Goal: Task Accomplishment & Management: Complete application form

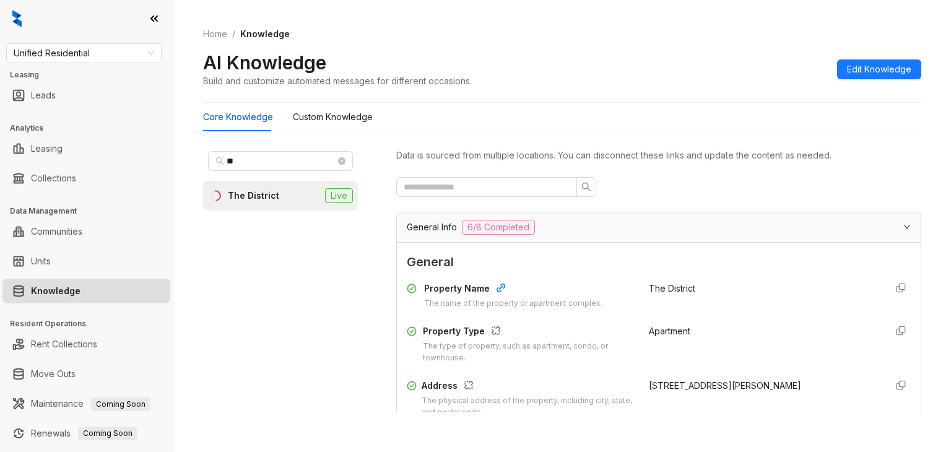
scroll to position [34, 0]
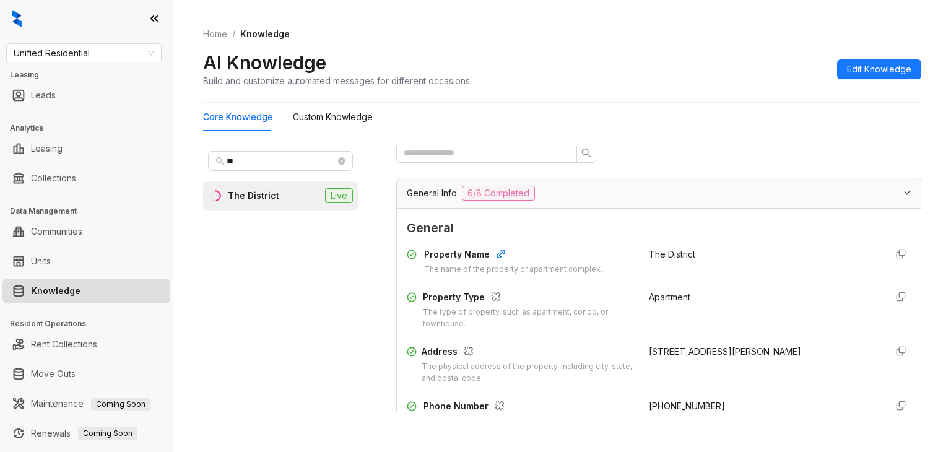
click at [774, 132] on div "Core Knowledge Custom Knowledge ** The District Live Data is sourced from multi…" at bounding box center [562, 263] width 718 height 320
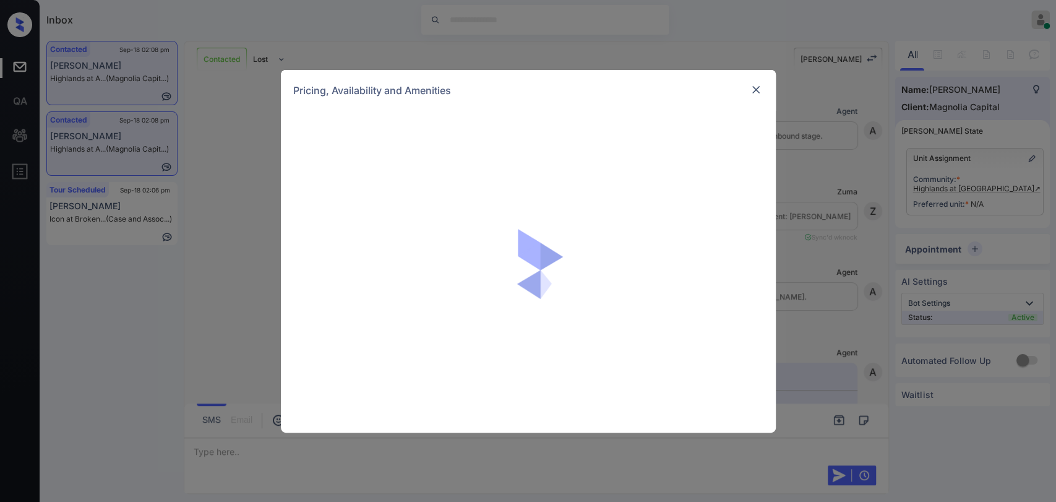
scroll to position [2332, 0]
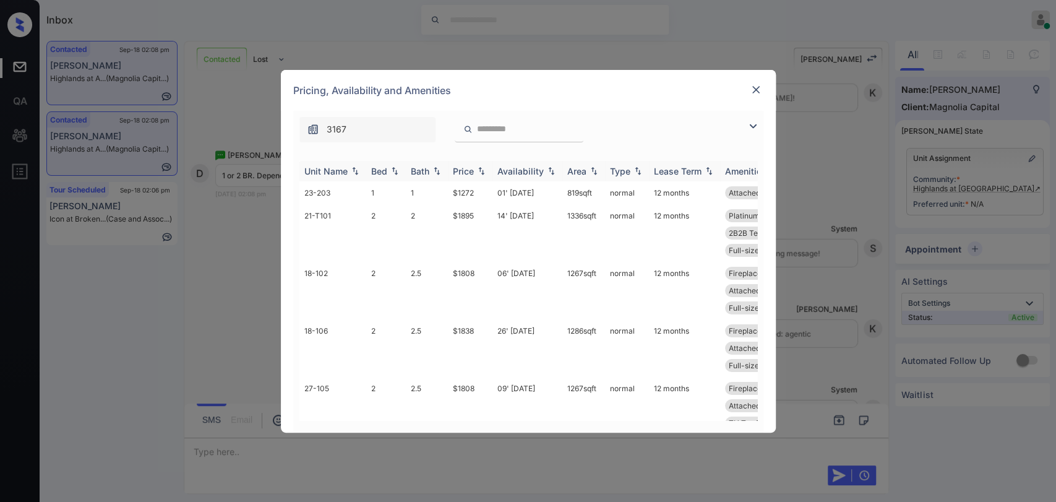
click at [385, 166] on div "Bed" at bounding box center [379, 171] width 16 height 11
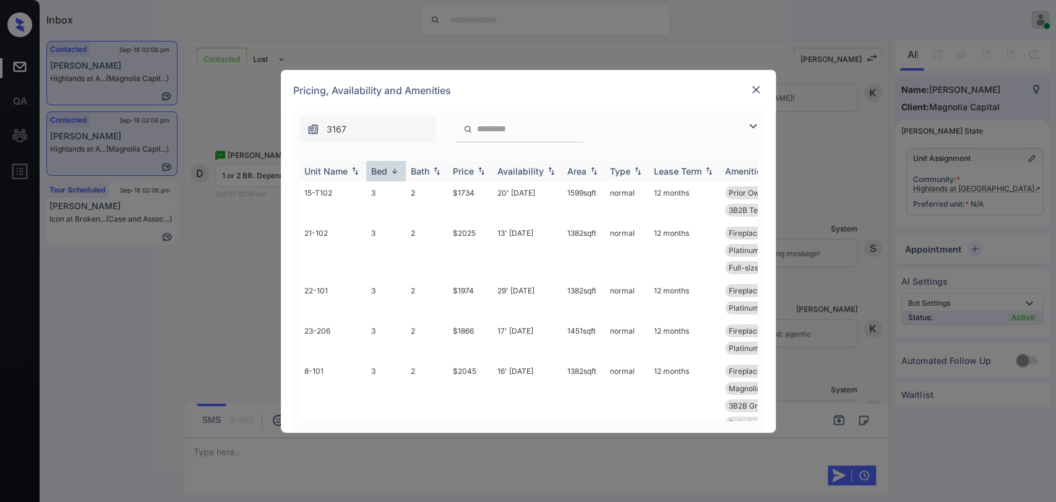
click at [385, 166] on div "Bed" at bounding box center [379, 171] width 16 height 11
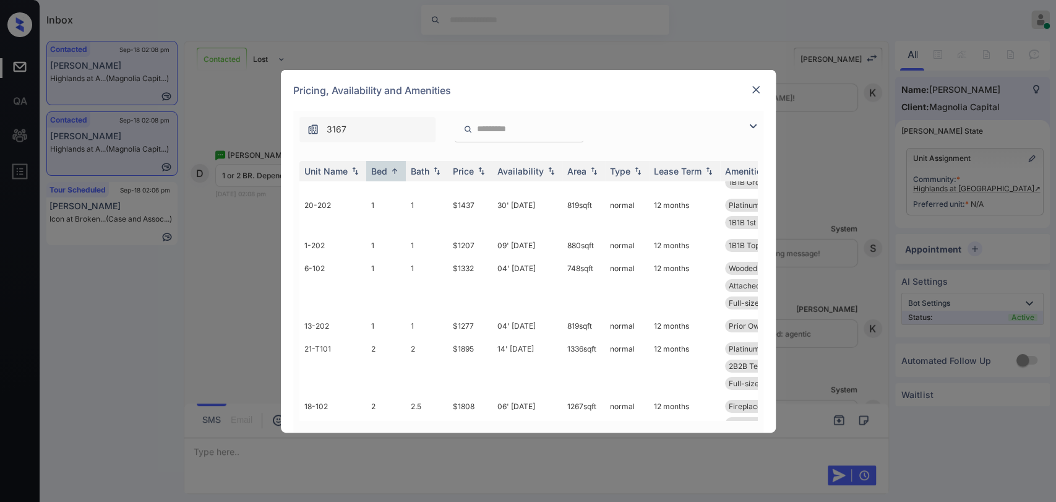
scroll to position [0, 0]
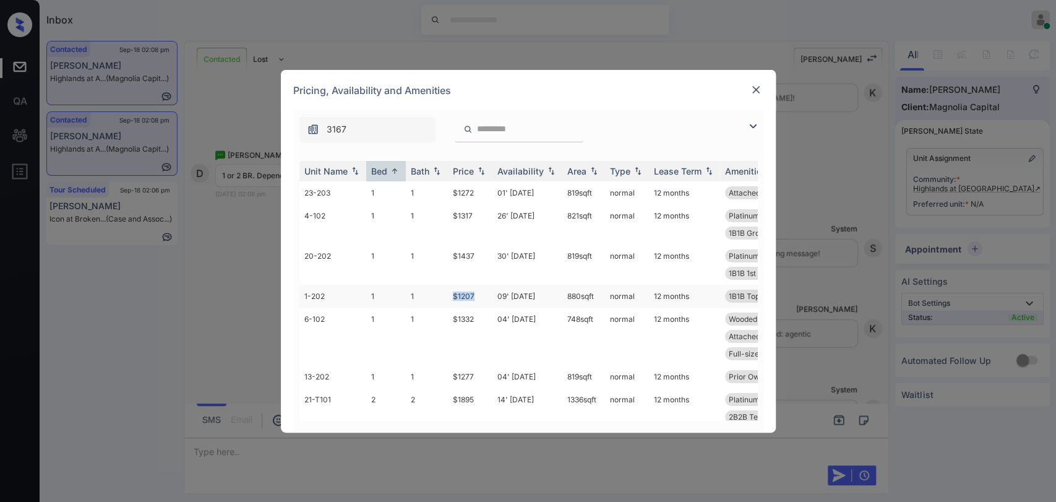
drag, startPoint x: 449, startPoint y: 298, endPoint x: 481, endPoint y: 295, distance: 31.8
click at [481, 295] on td "$1207" at bounding box center [470, 296] width 45 height 23
copy td "$1207"
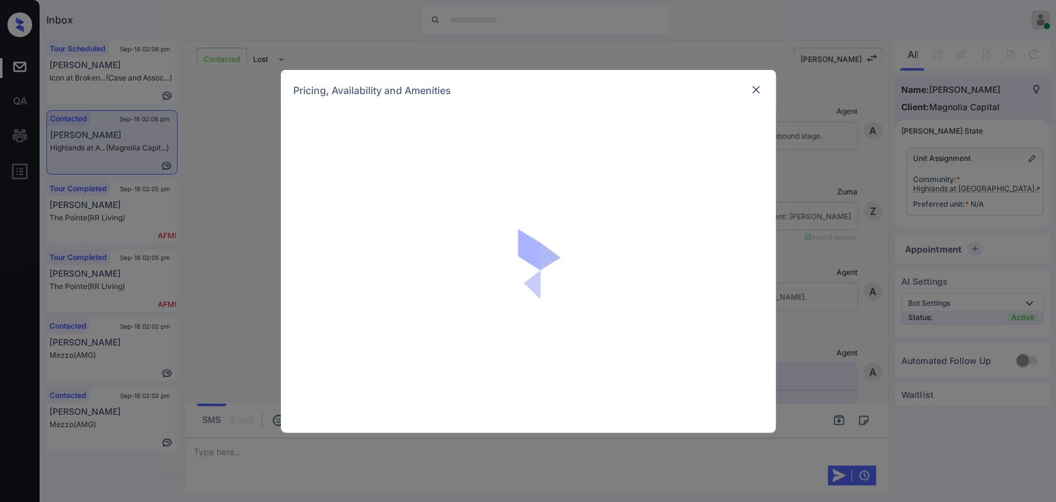
scroll to position [2332, 0]
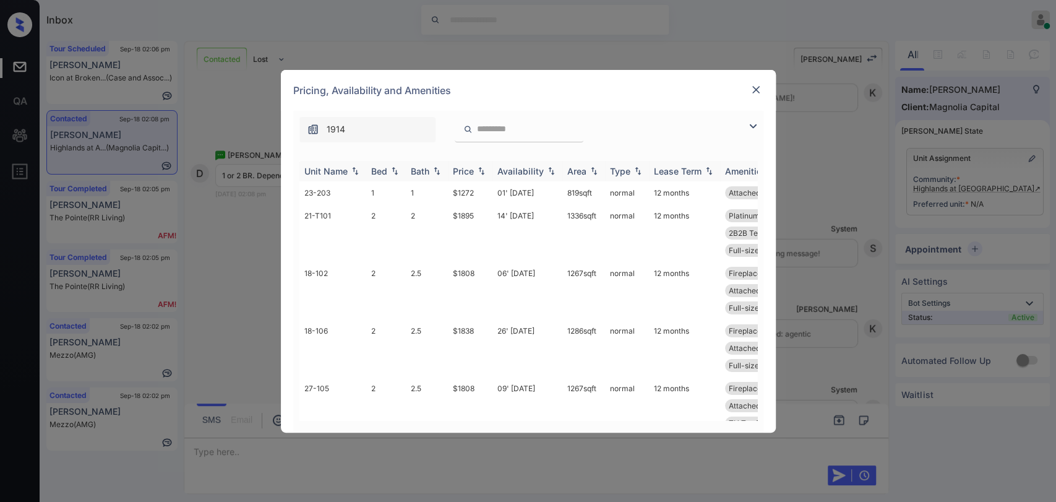
click at [382, 168] on div "Bed" at bounding box center [379, 171] width 16 height 11
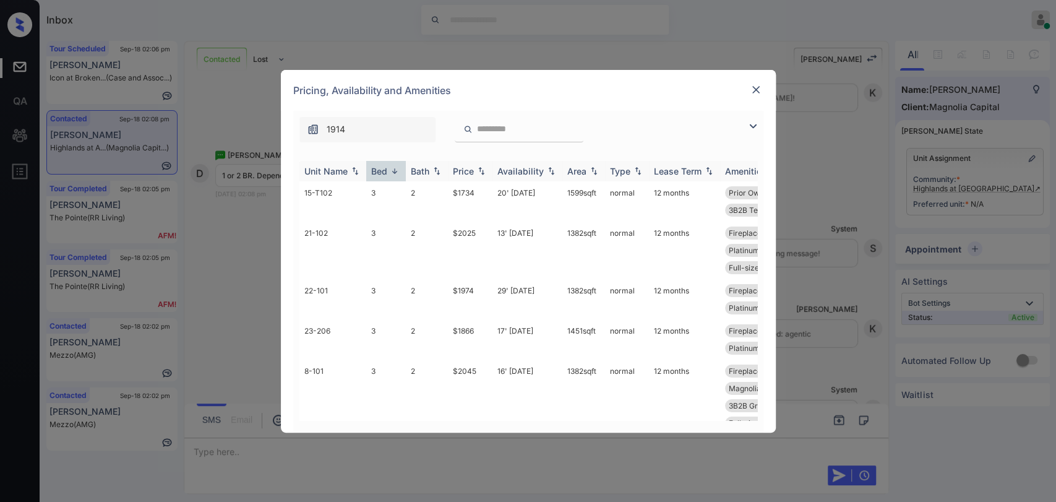
click at [382, 168] on div "Bed" at bounding box center [379, 171] width 16 height 11
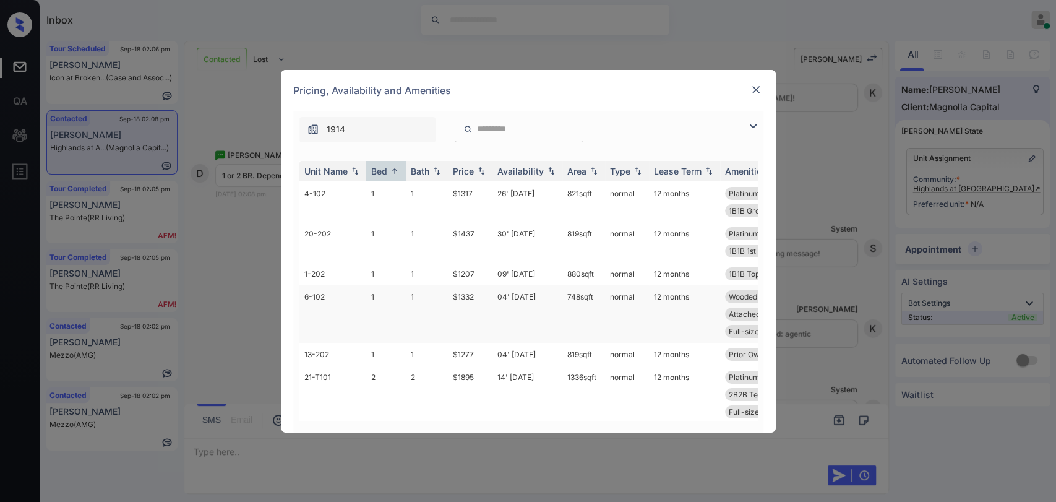
scroll to position [0, 0]
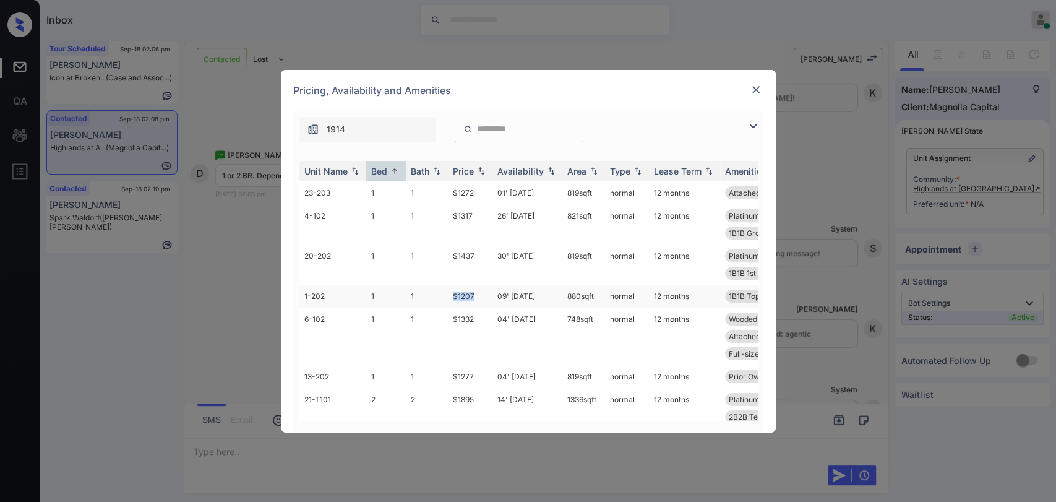
drag, startPoint x: 449, startPoint y: 293, endPoint x: 490, endPoint y: 288, distance: 41.1
click at [475, 293] on td "$1207" at bounding box center [470, 296] width 45 height 23
copy td "$1207"
click at [754, 91] on img at bounding box center [756, 90] width 12 height 12
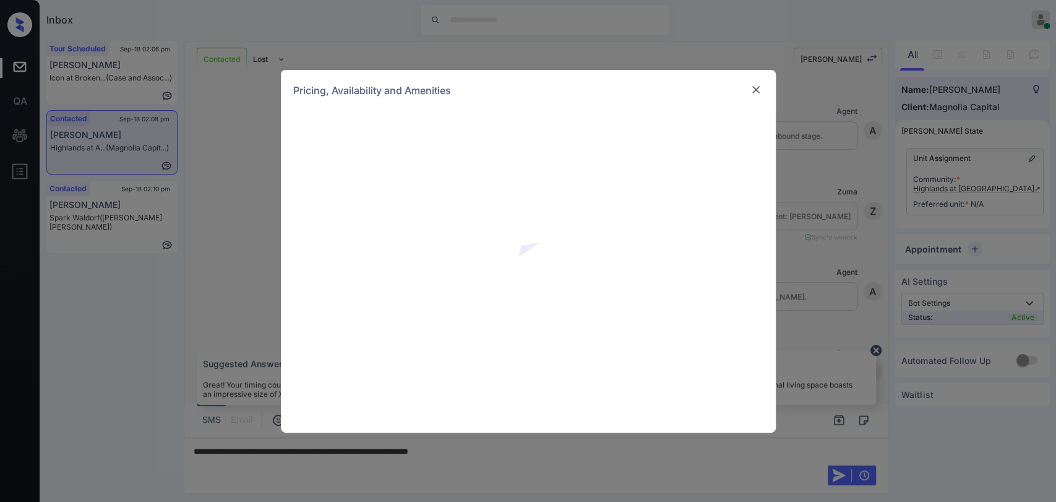
scroll to position [2332, 0]
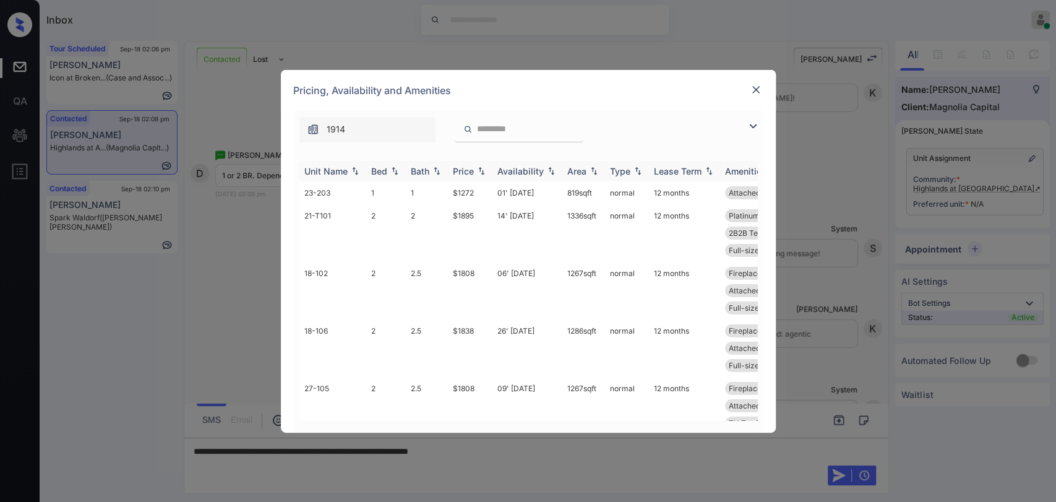
click at [380, 171] on div "Bed" at bounding box center [379, 171] width 16 height 11
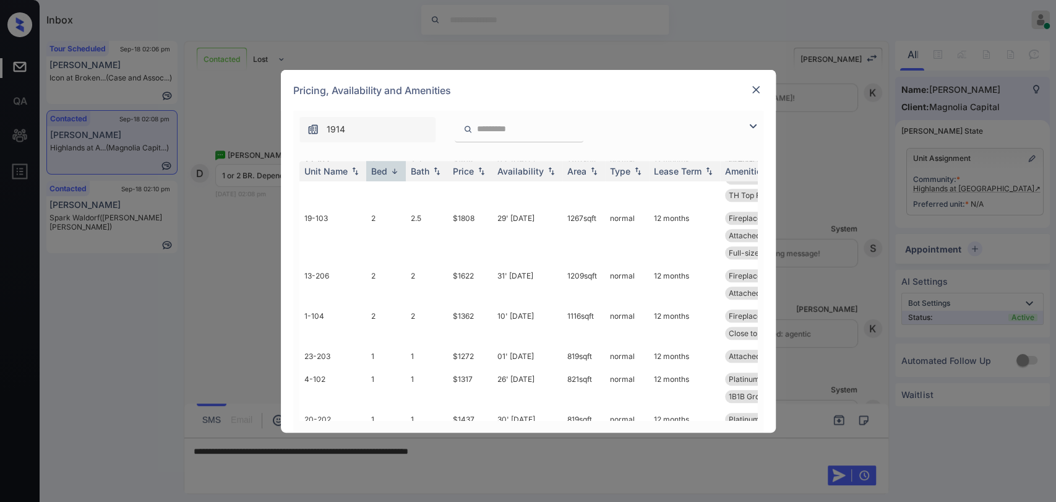
scroll to position [676, 0]
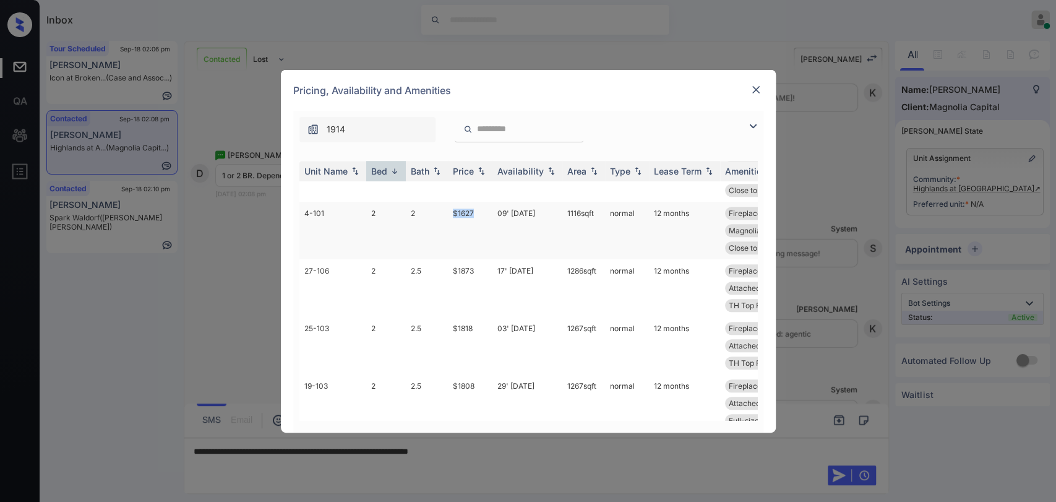
drag, startPoint x: 451, startPoint y: 229, endPoint x: 483, endPoint y: 228, distance: 32.2
click at [480, 229] on td "$1627" at bounding box center [470, 231] width 45 height 58
copy td "$1627"
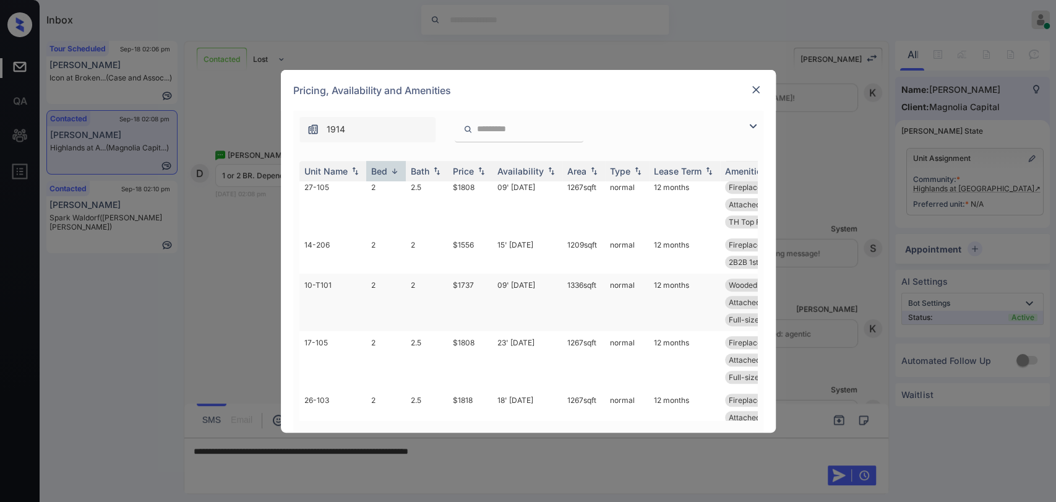
scroll to position [401, 0]
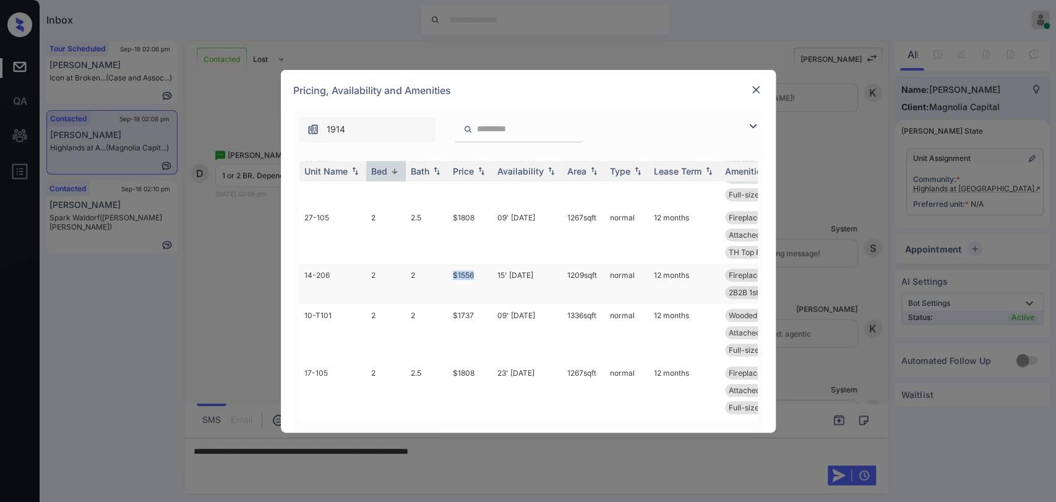
drag, startPoint x: 451, startPoint y: 274, endPoint x: 485, endPoint y: 272, distance: 34.7
click at [485, 272] on td "$1556" at bounding box center [470, 284] width 45 height 40
copy td "$1556"
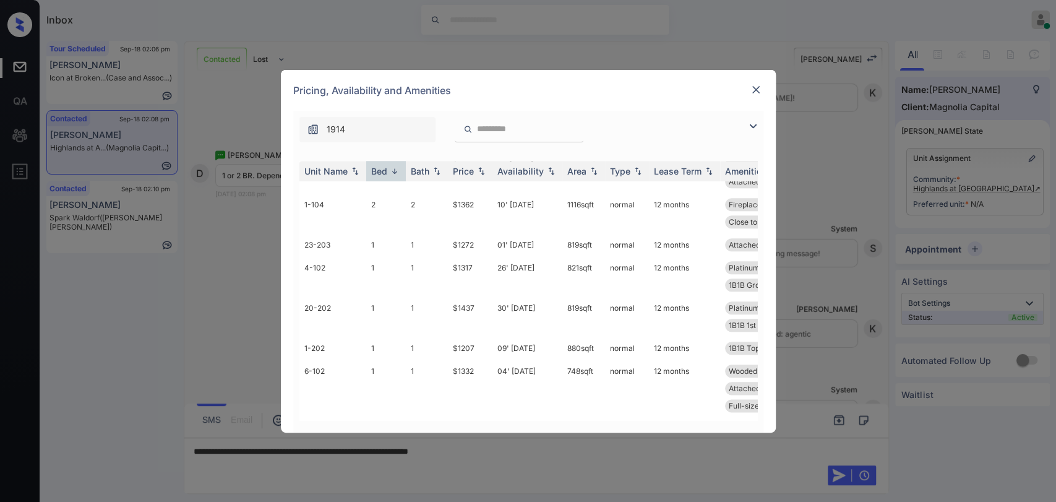
scroll to position [882, 0]
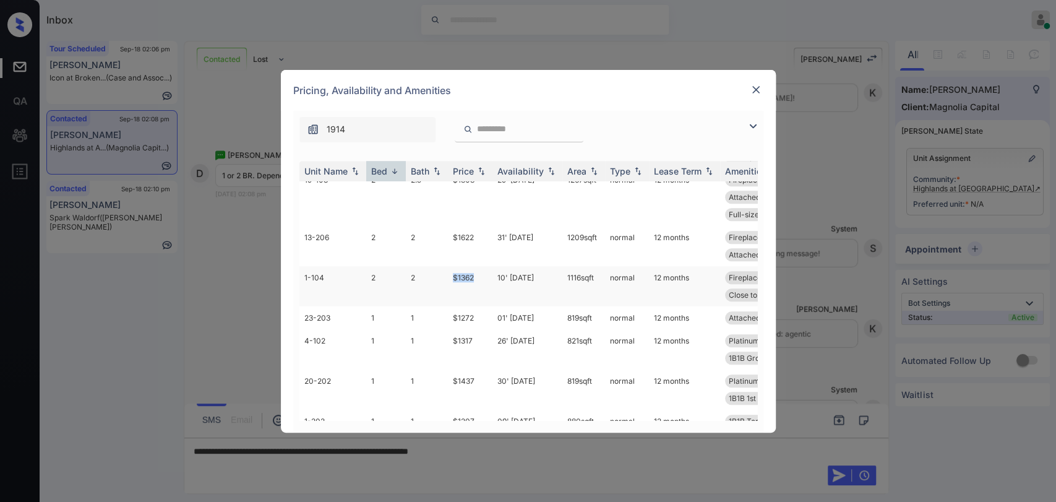
drag, startPoint x: 446, startPoint y: 313, endPoint x: 482, endPoint y: 308, distance: 36.8
click at [482, 306] on tr "1-104 2 2 $1362 10' Sep 25 1116 sqft normal 12 months Fireplace Handicap Unit 2…" at bounding box center [623, 286] width 647 height 40
copy tr "$1362"
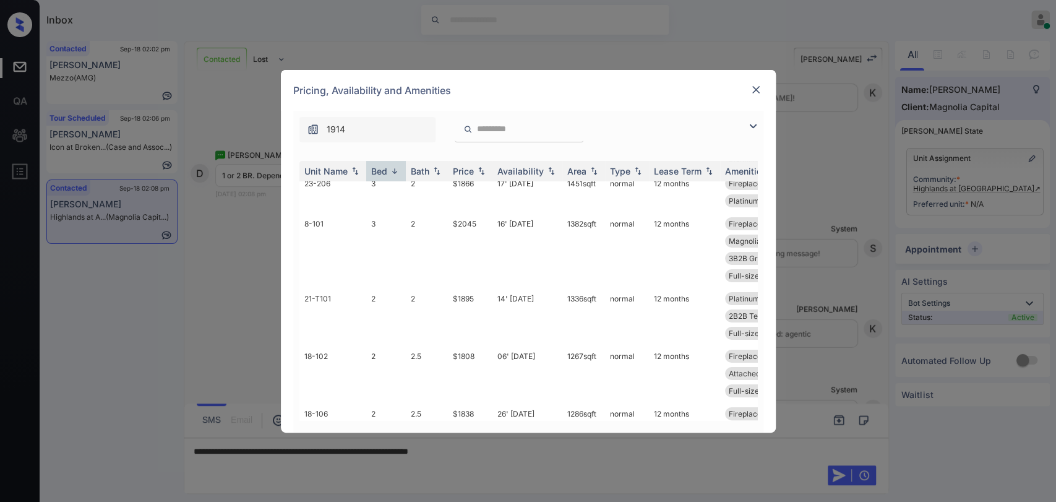
scroll to position [126, 0]
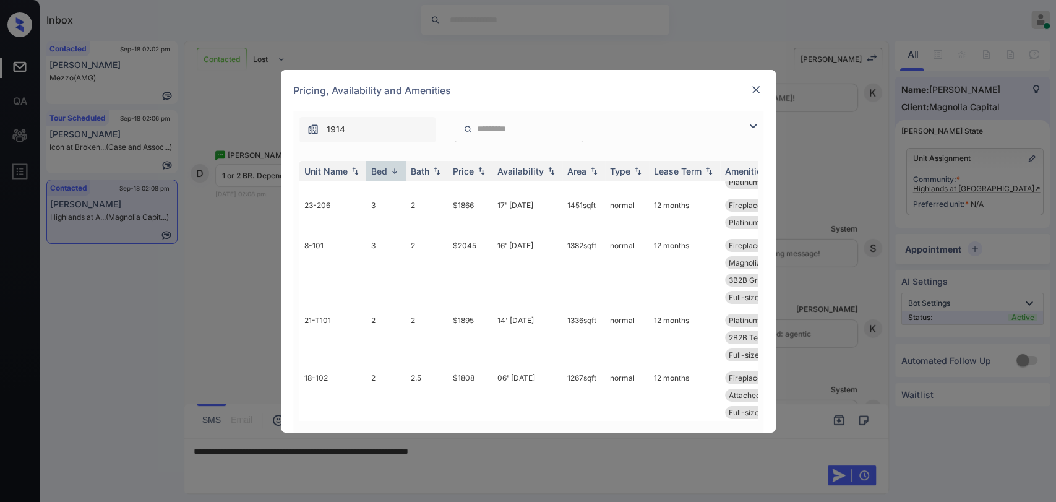
click at [758, 86] on img at bounding box center [756, 90] width 12 height 12
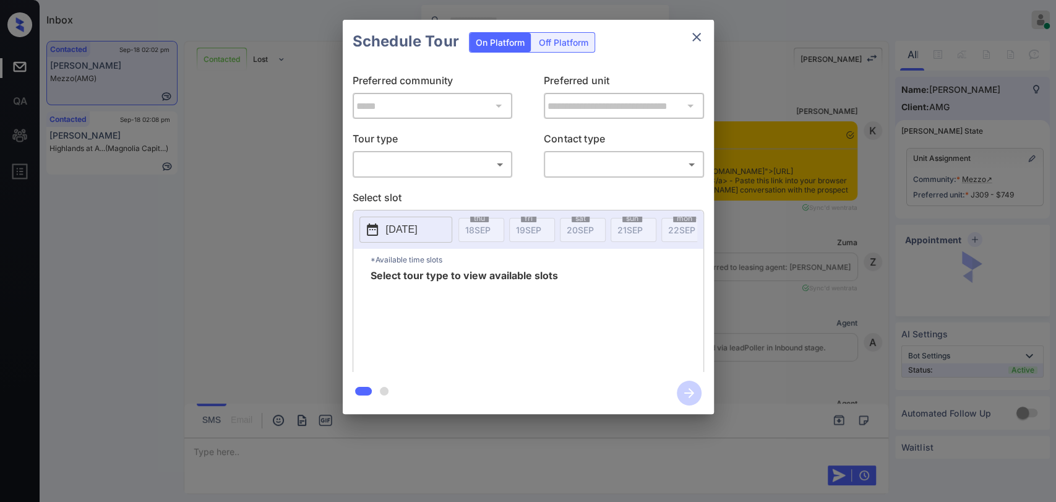
scroll to position [4653, 0]
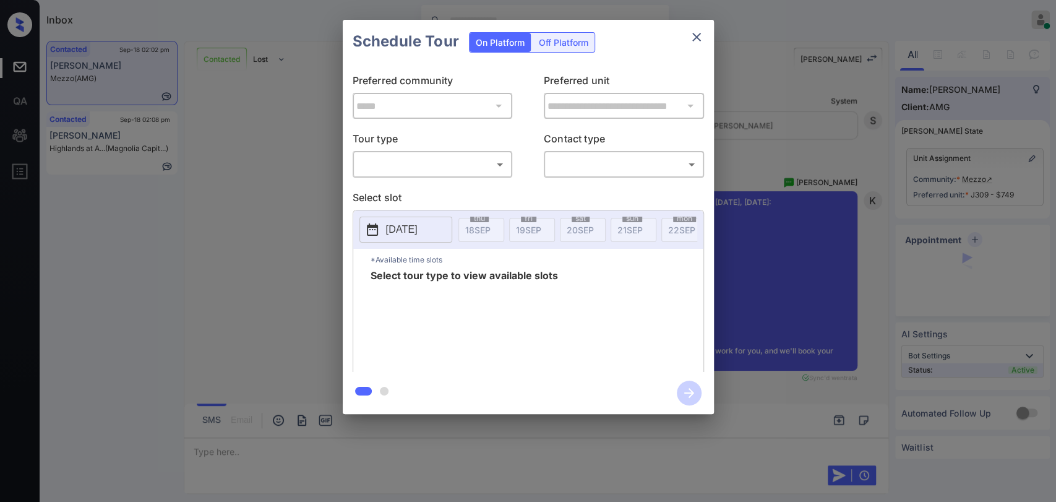
click at [390, 174] on body "Inbox [PERSON_NAME] [PERSON_NAME] Online Set yourself offline Set yourself on b…" at bounding box center [528, 251] width 1056 height 502
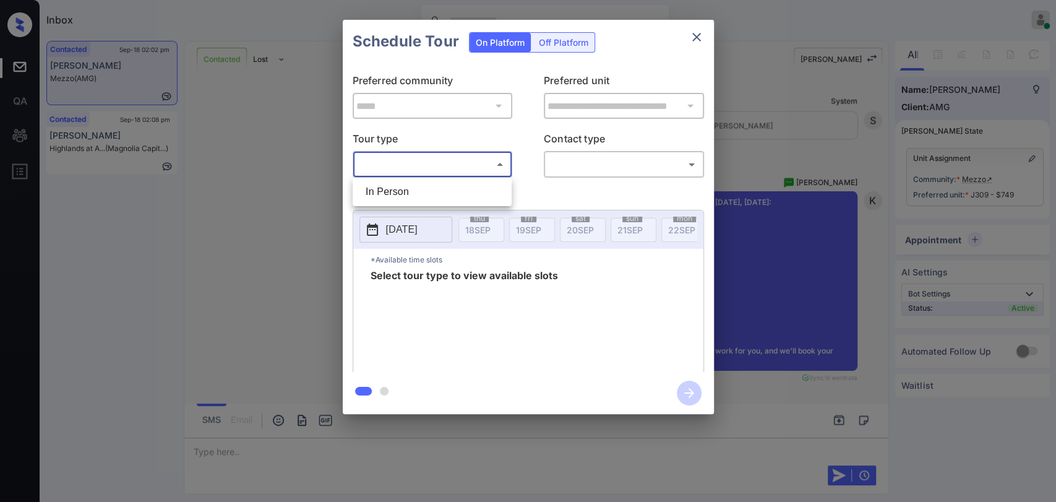
click at [388, 194] on li "In Person" at bounding box center [432, 192] width 153 height 22
type input "********"
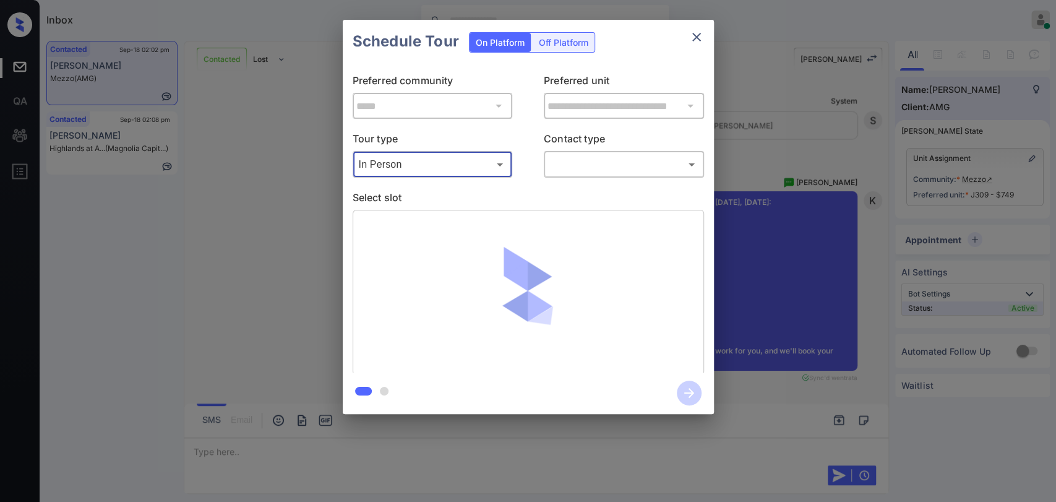
click at [595, 171] on body "Inbox [PERSON_NAME] [PERSON_NAME] Online Set yourself offline Set yourself on b…" at bounding box center [528, 251] width 1056 height 502
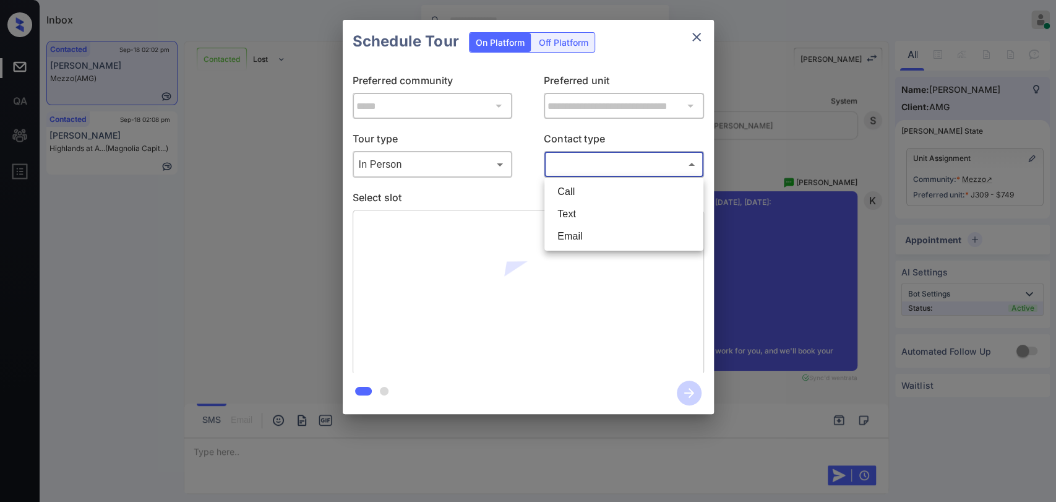
click at [576, 211] on li "Text" at bounding box center [624, 214] width 153 height 22
type input "****"
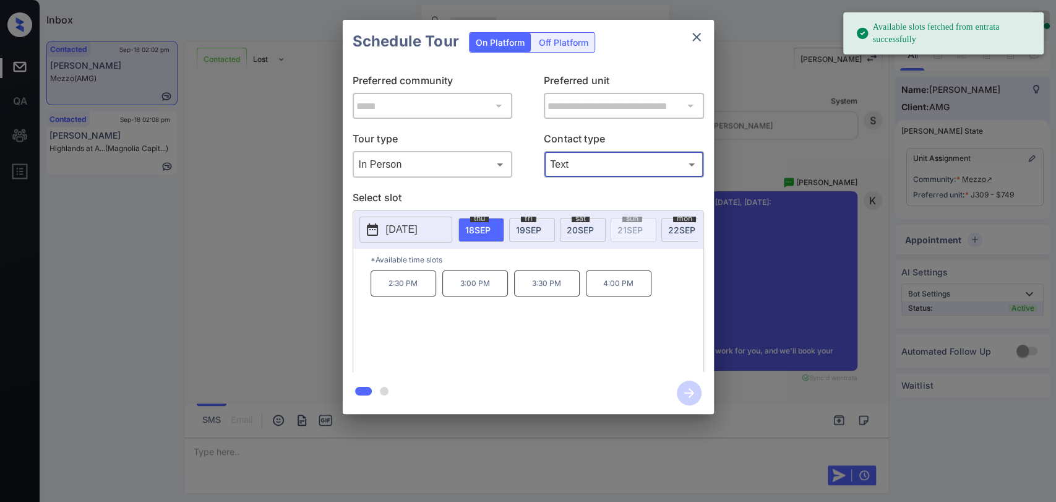
click at [530, 226] on span "19 SEP" at bounding box center [528, 230] width 25 height 11
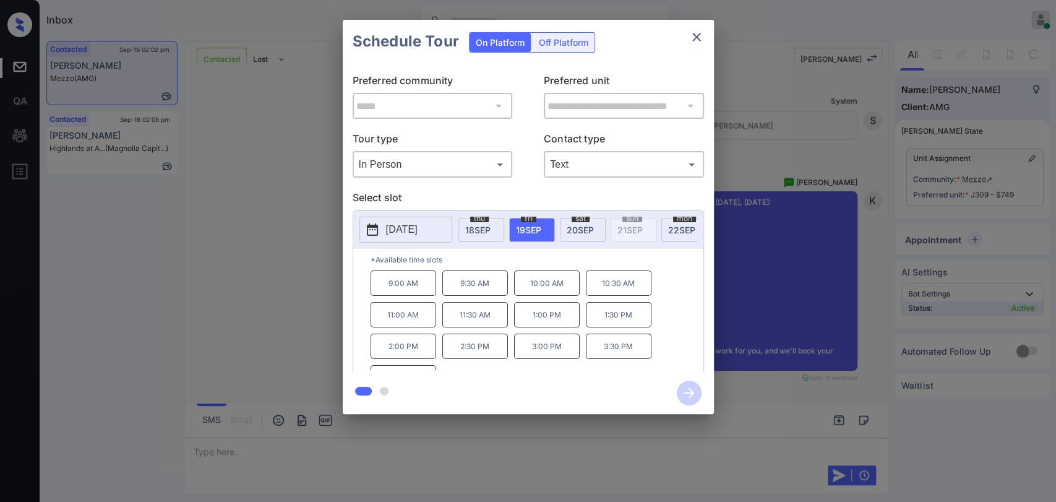
click at [408, 319] on p "11:00 AM" at bounding box center [404, 314] width 66 height 25
click at [688, 391] on icon "button" at bounding box center [689, 393] width 25 height 25
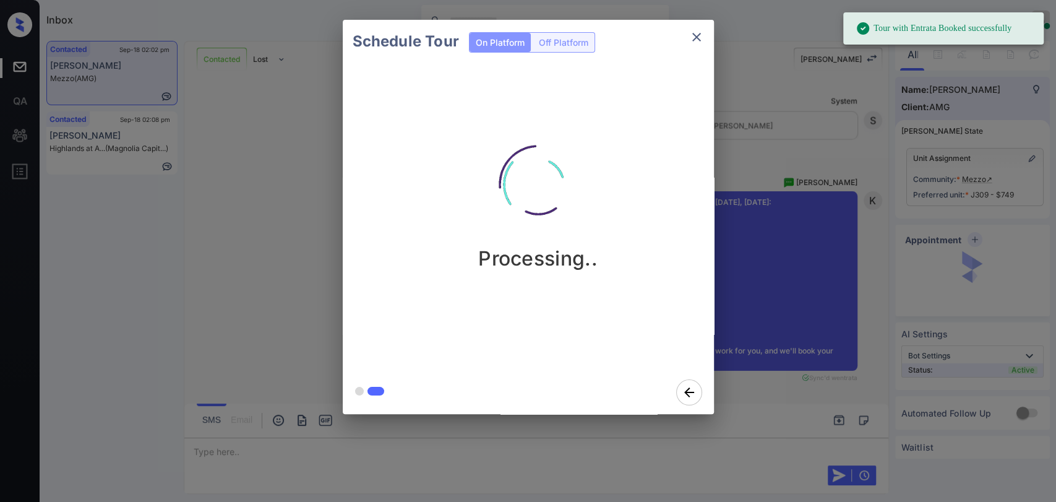
click at [231, 234] on div "Schedule Tour On Platform Off Platform Processing.." at bounding box center [528, 217] width 1056 height 434
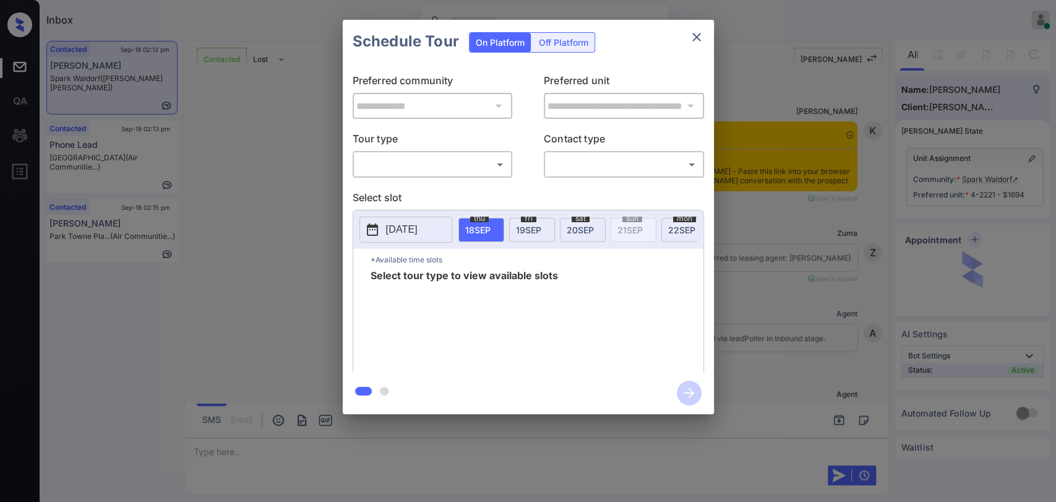
scroll to position [1984, 0]
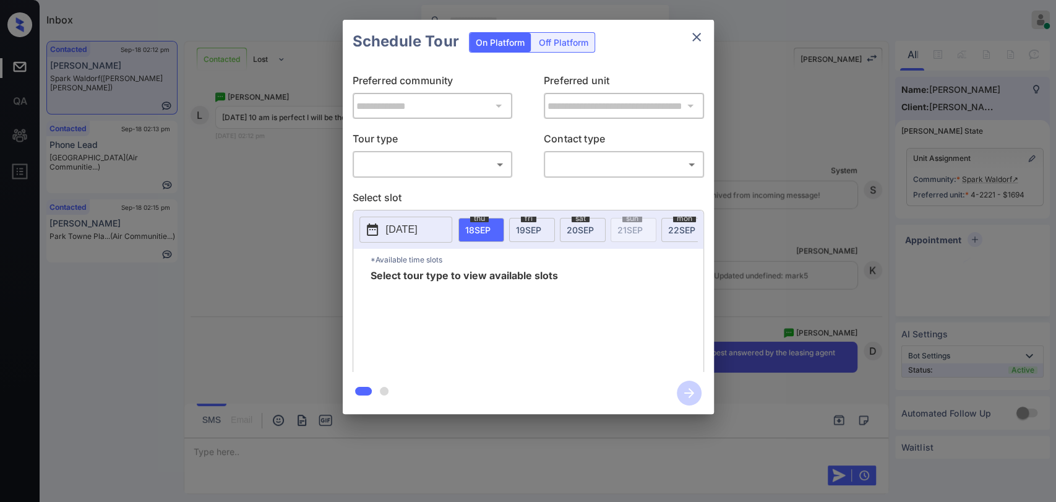
click at [447, 166] on body "Inbox [PERSON_NAME] [PERSON_NAME] Online Set yourself offline Set yourself on b…" at bounding box center [528, 251] width 1056 height 502
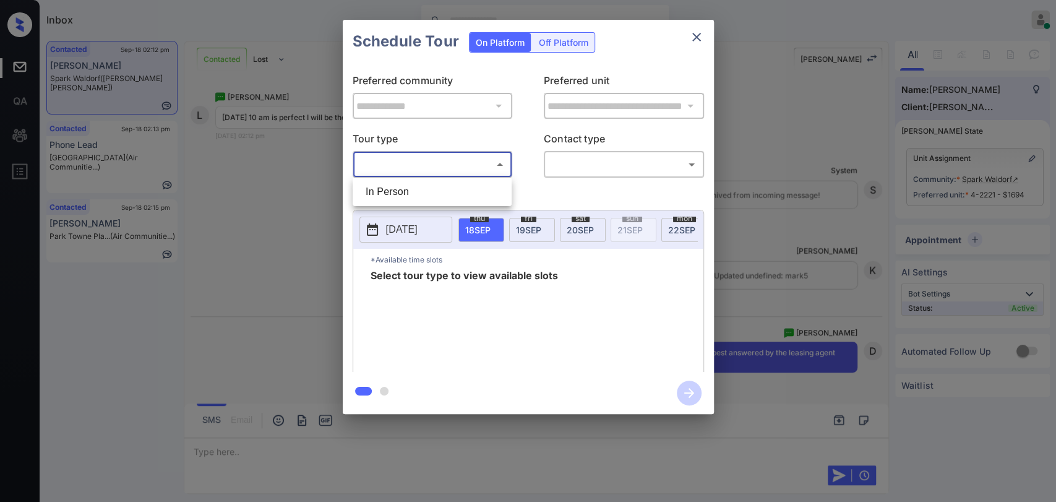
click at [460, 189] on li "In Person" at bounding box center [432, 192] width 153 height 22
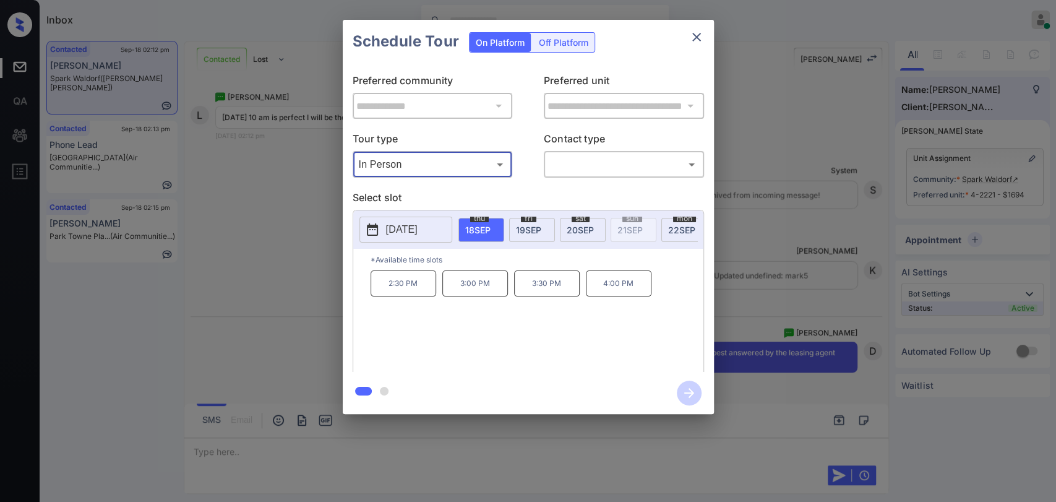
type input "********"
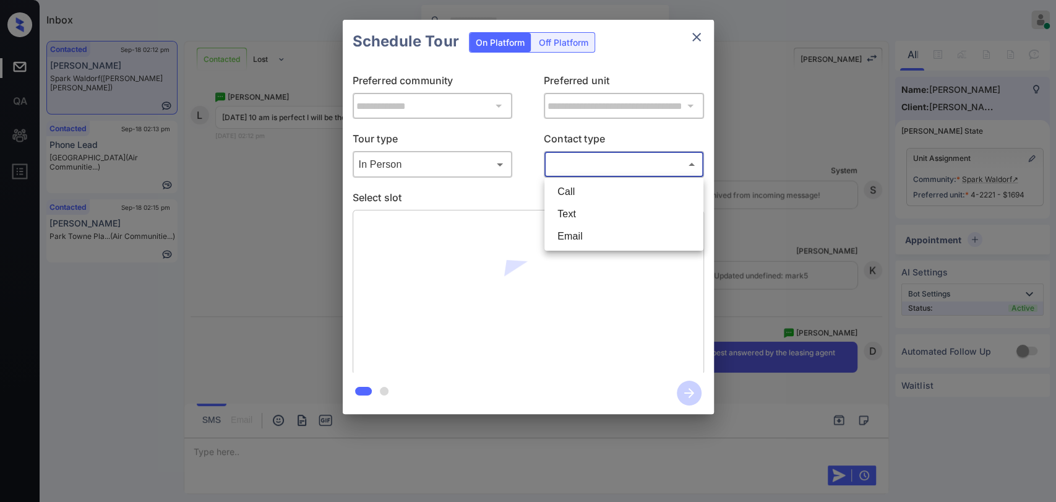
click at [579, 163] on body "Inbox Danielle Dela Cruz Online Set yourself offline Set yourself on break Prof…" at bounding box center [528, 251] width 1056 height 502
click at [574, 209] on li "Text" at bounding box center [624, 214] width 153 height 22
type input "****"
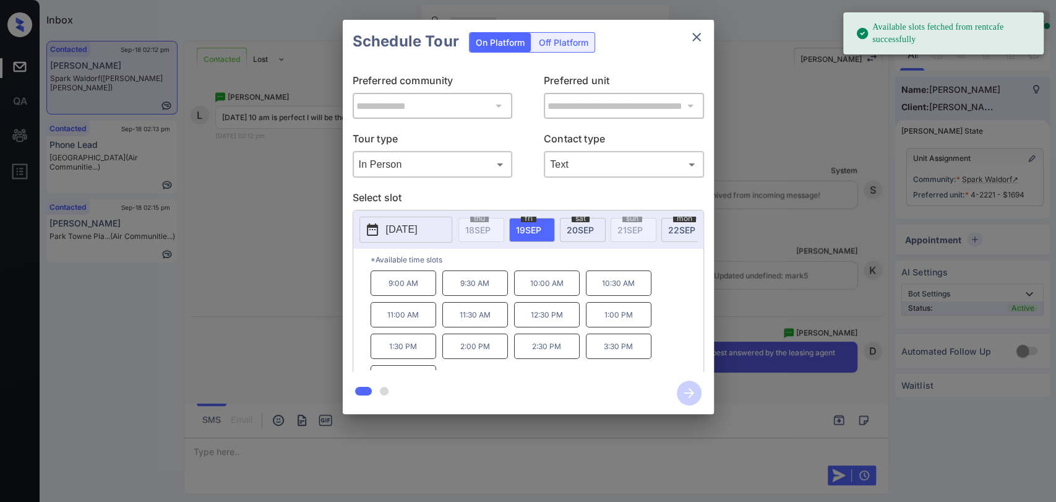
click at [551, 288] on p "10:00 AM" at bounding box center [547, 282] width 66 height 25
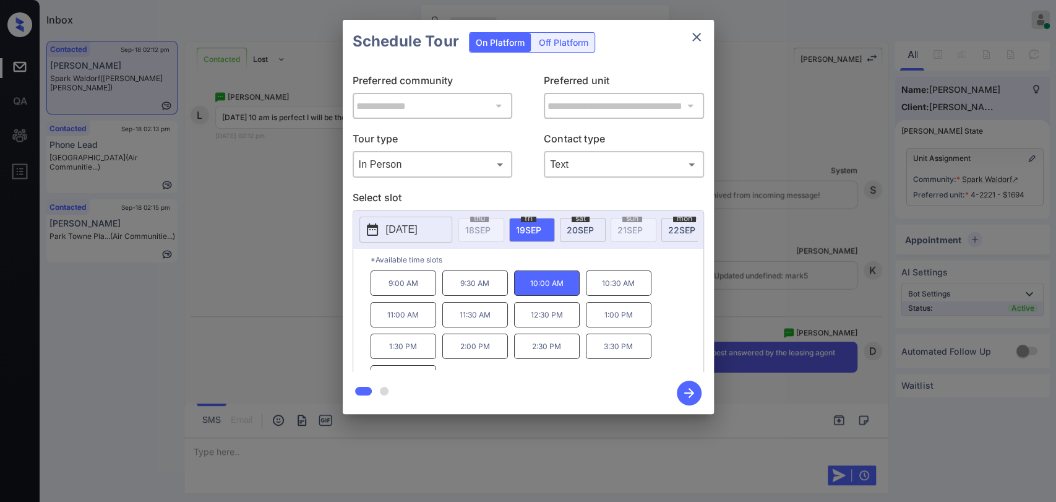
click at [689, 392] on icon "button" at bounding box center [690, 393] width 10 height 10
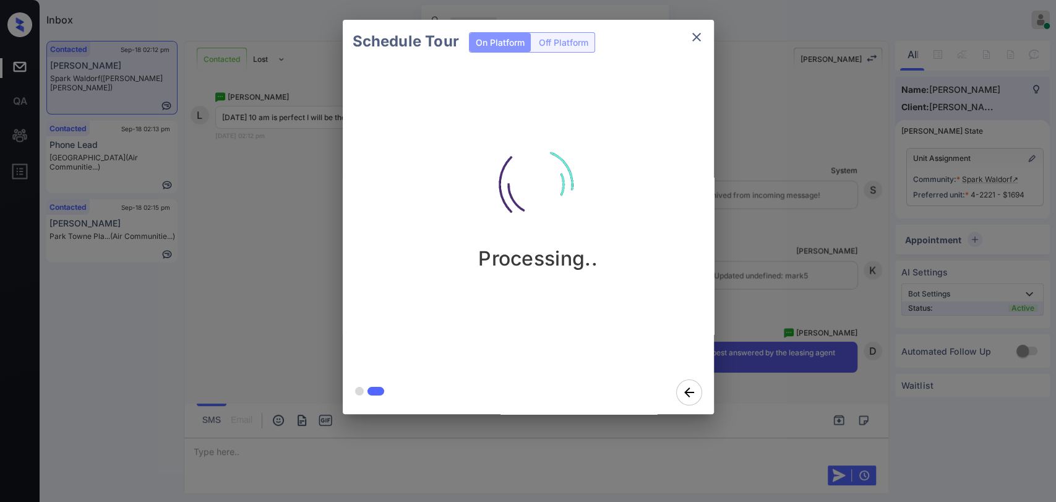
click at [266, 176] on div "Schedule Tour On Platform Off Platform Processing.." at bounding box center [528, 217] width 1056 height 434
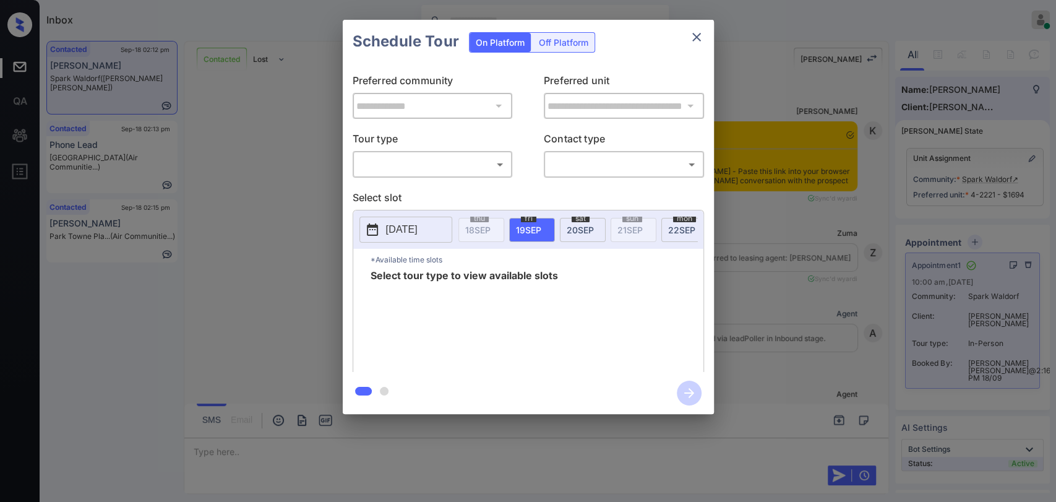
scroll to position [1846, 0]
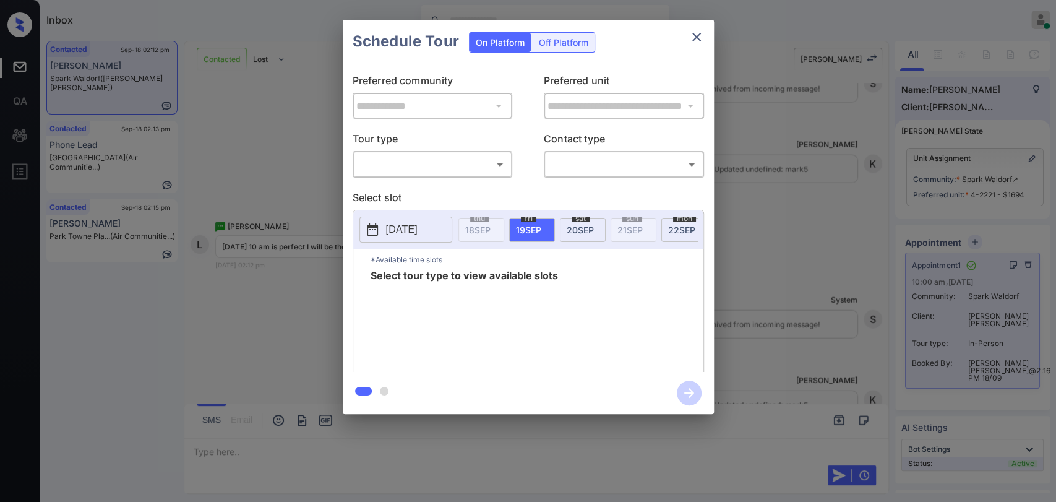
click at [239, 201] on div "**********" at bounding box center [528, 217] width 1056 height 434
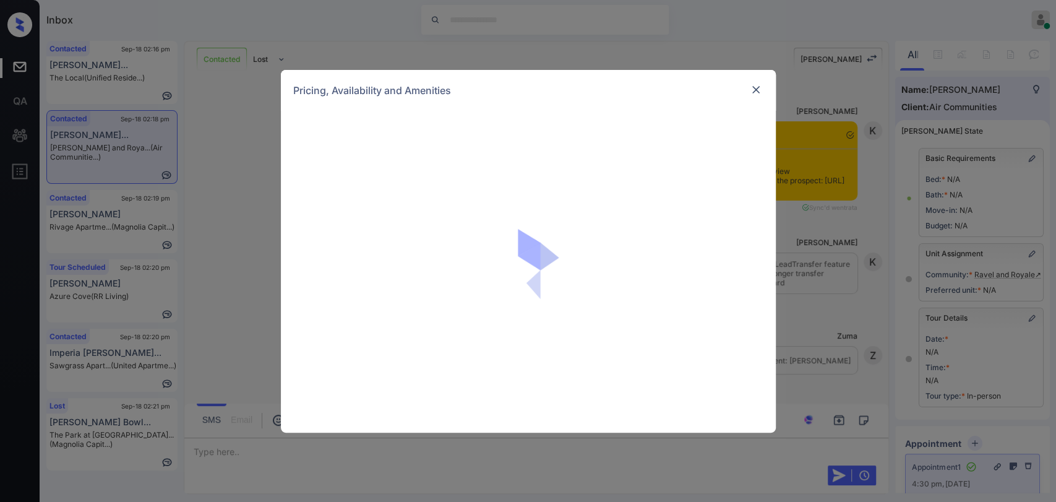
scroll to position [10461, 0]
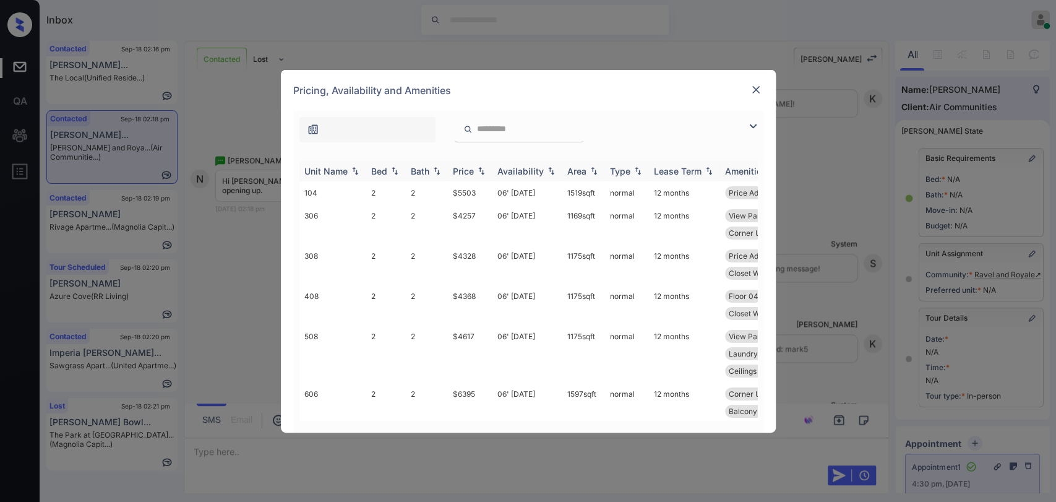
click at [384, 168] on div "Bed" at bounding box center [379, 171] width 16 height 11
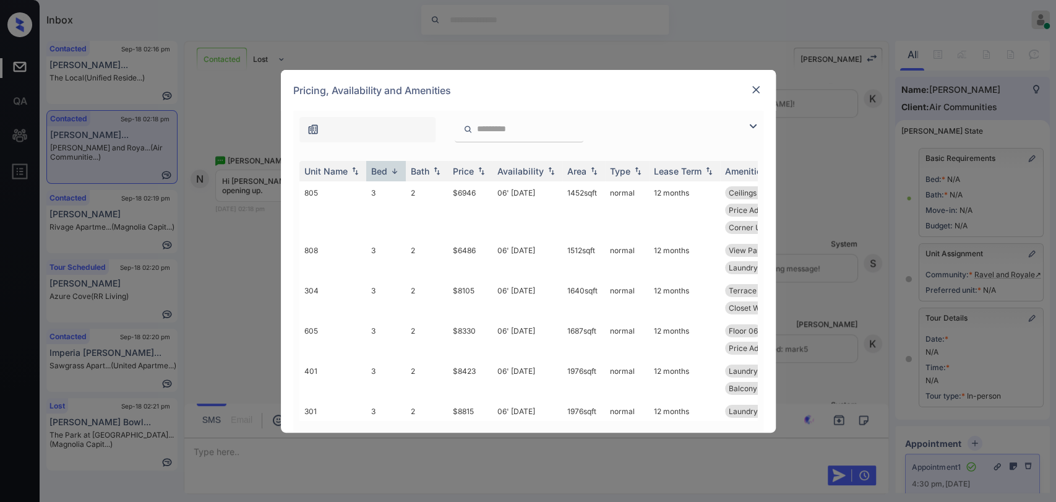
scroll to position [0, 0]
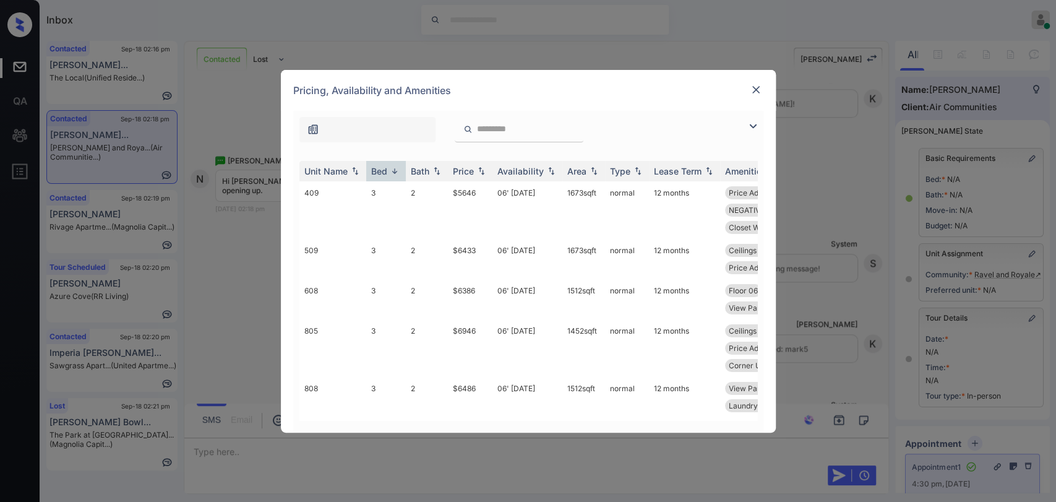
click at [758, 85] on img at bounding box center [756, 90] width 12 height 12
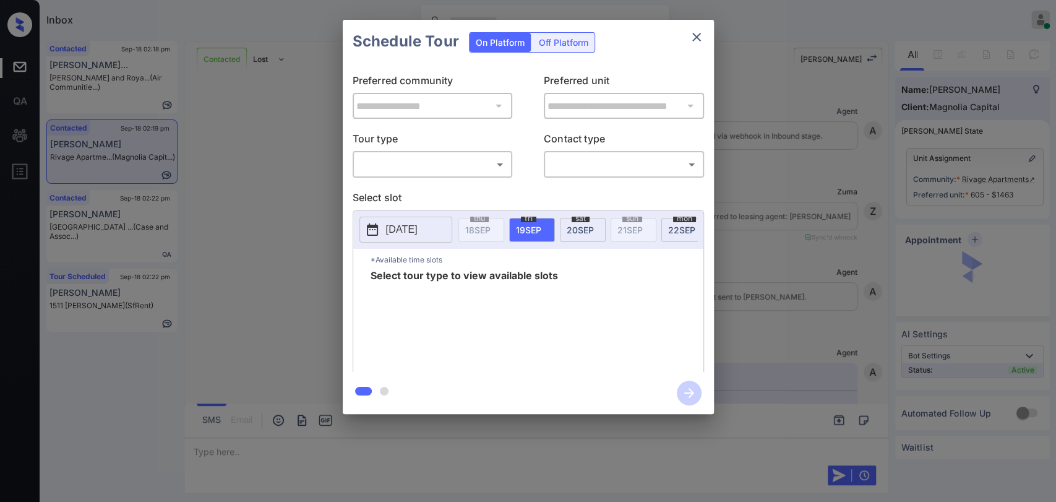
scroll to position [2473, 0]
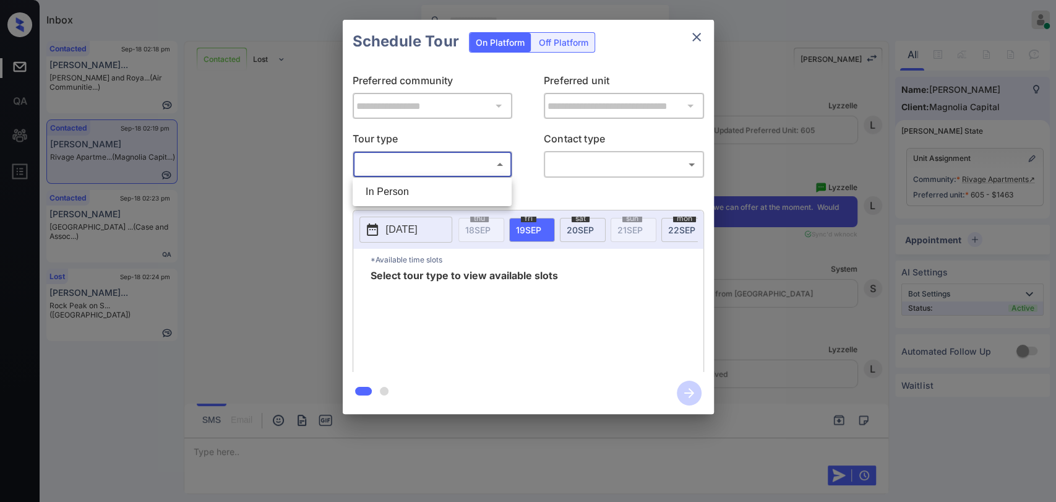
click at [430, 170] on body "Inbox [PERSON_NAME] [PERSON_NAME] Online Set yourself offline Set yourself on b…" at bounding box center [528, 251] width 1056 height 502
click at [400, 194] on li "In Person" at bounding box center [432, 192] width 153 height 22
type input "********"
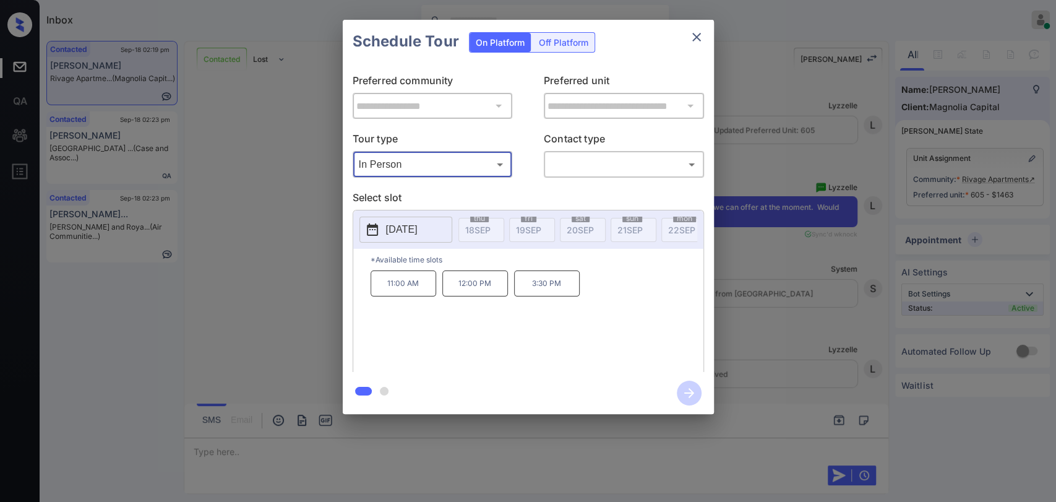
click at [418, 233] on p "2025-10-02" at bounding box center [402, 229] width 32 height 15
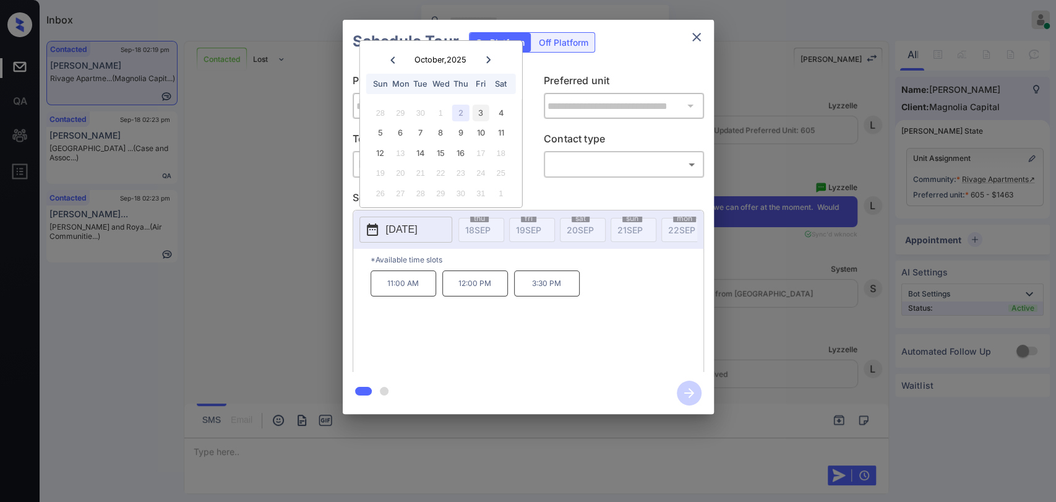
click at [481, 110] on div "3" at bounding box center [481, 113] width 17 height 17
click at [501, 114] on div "4" at bounding box center [501, 113] width 17 height 17
click at [457, 110] on div "2" at bounding box center [460, 113] width 17 height 17
click at [376, 136] on div "5" at bounding box center [380, 132] width 17 height 17
click at [410, 130] on div "5 6 7 8 9 10 11" at bounding box center [441, 133] width 154 height 20
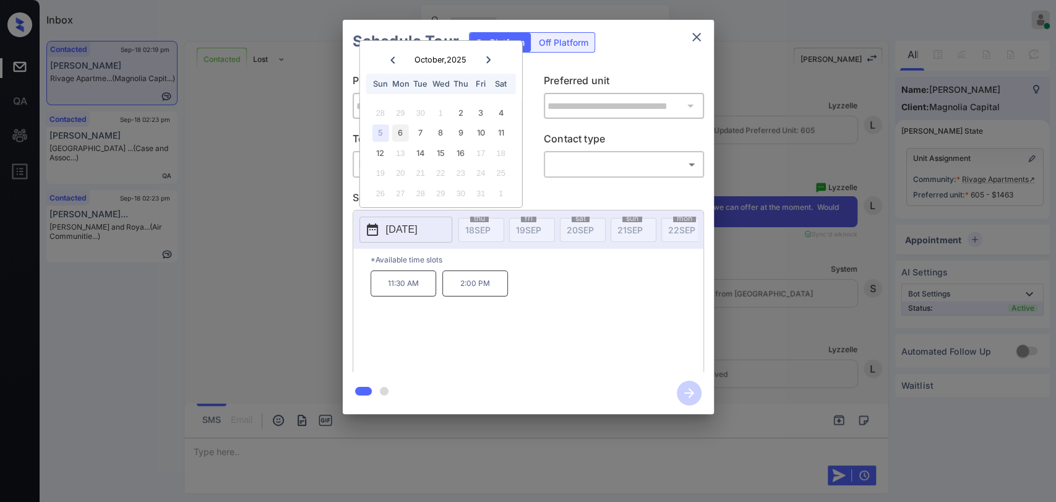
click at [402, 129] on div "6" at bounding box center [400, 132] width 17 height 17
click at [423, 131] on div "7" at bounding box center [420, 132] width 17 height 17
click at [437, 134] on div "8" at bounding box center [441, 132] width 17 height 17
click at [465, 127] on div "9" at bounding box center [460, 132] width 17 height 17
click at [481, 128] on div "10" at bounding box center [481, 132] width 17 height 17
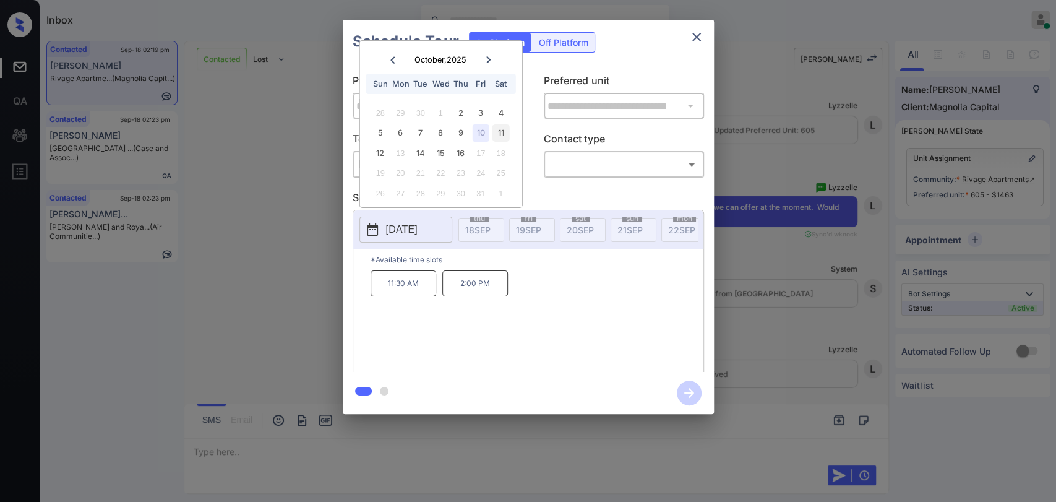
click at [502, 136] on div "11" at bounding box center [501, 132] width 17 height 17
click at [376, 155] on div "12" at bounding box center [380, 153] width 17 height 17
click at [421, 149] on div "14" at bounding box center [420, 153] width 17 height 17
click at [451, 153] on div "12 13 14 15 16 17 18" at bounding box center [441, 153] width 154 height 20
click at [445, 150] on div "15" at bounding box center [441, 153] width 17 height 17
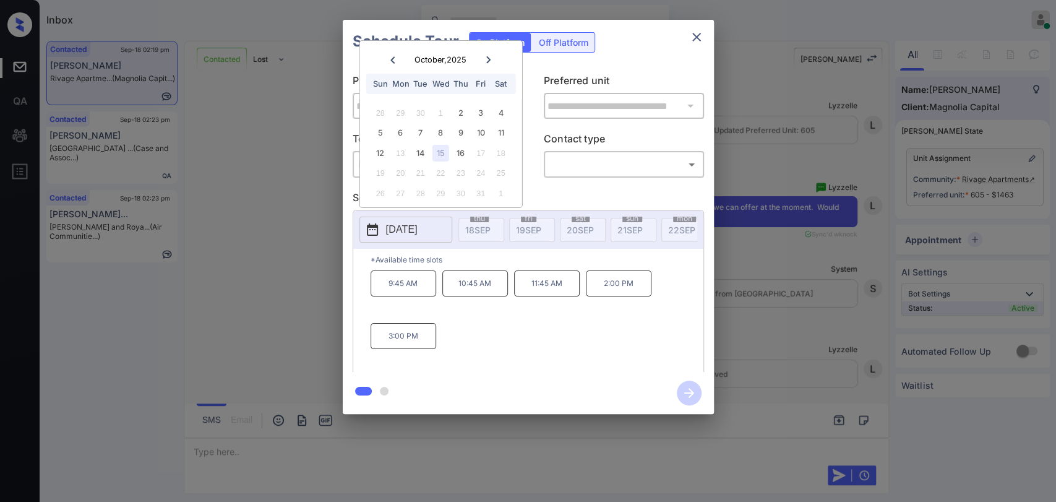
click at [469, 150] on div "12 13 14 15 16 17 18" at bounding box center [441, 153] width 154 height 20
click at [454, 155] on div "16" at bounding box center [460, 153] width 17 height 17
click at [424, 135] on div "7" at bounding box center [420, 132] width 17 height 17
click at [453, 132] on div "9" at bounding box center [460, 132] width 17 height 17
click at [443, 131] on div "8" at bounding box center [441, 132] width 17 height 17
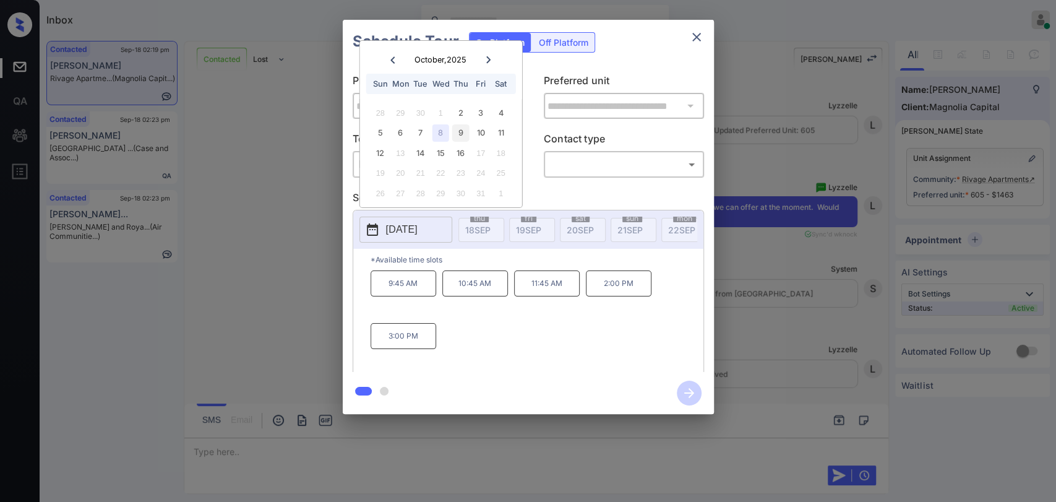
click at [456, 131] on div "9" at bounding box center [460, 132] width 17 height 17
click at [485, 114] on div "3" at bounding box center [481, 113] width 17 height 17
click at [513, 113] on div "28 29 30 1 2 3 4" at bounding box center [441, 113] width 154 height 20
click at [499, 116] on div "4" at bounding box center [501, 113] width 17 height 17
click at [460, 114] on div "2" at bounding box center [460, 113] width 17 height 17
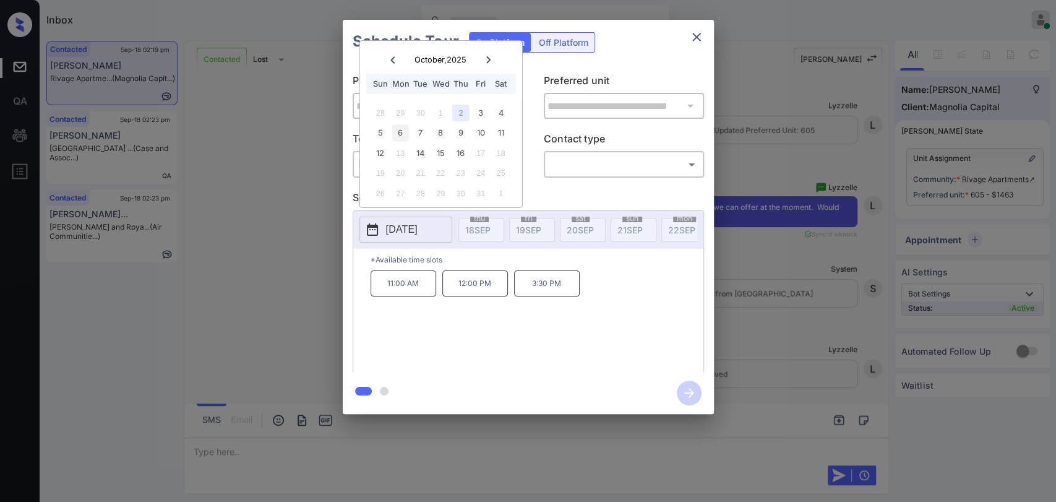
click at [402, 131] on div "6" at bounding box center [400, 132] width 17 height 17
click at [381, 127] on div "5" at bounding box center [380, 132] width 17 height 17
click at [400, 132] on div "6" at bounding box center [400, 132] width 17 height 17
click at [700, 41] on icon "close" at bounding box center [696, 37] width 15 height 15
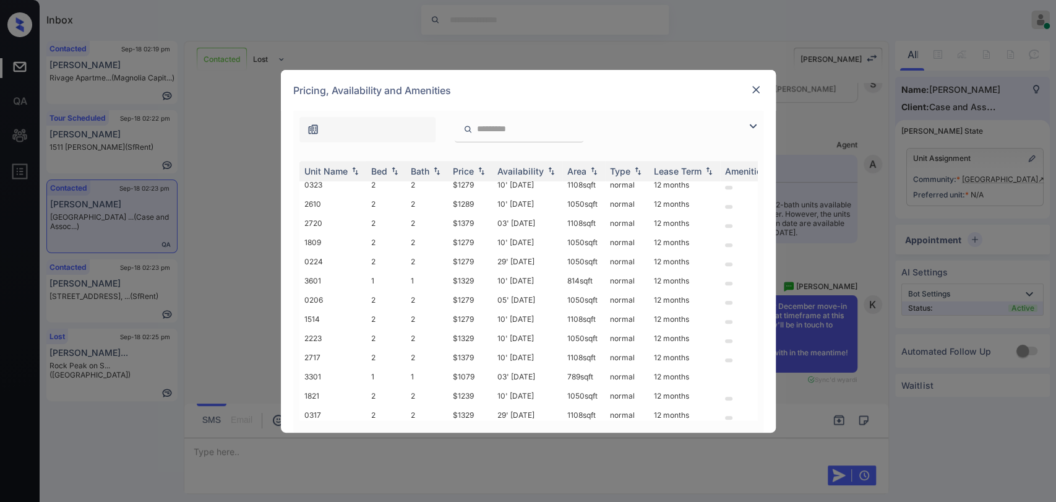
scroll to position [545, 0]
drag, startPoint x: 449, startPoint y: 361, endPoint x: 485, endPoint y: 366, distance: 36.9
click at [485, 366] on td "$1079" at bounding box center [470, 374] width 45 height 19
copy td "$1079"
click at [753, 92] on img at bounding box center [756, 90] width 12 height 12
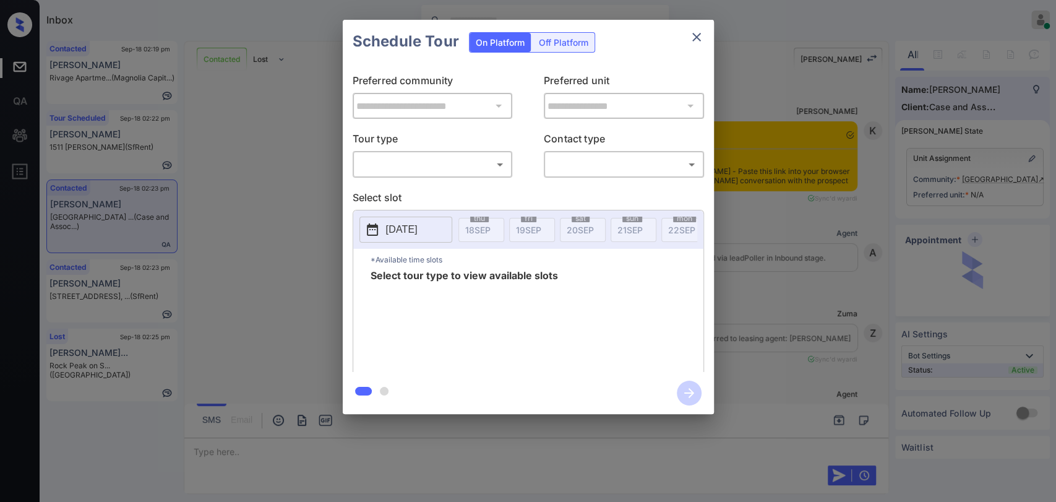
scroll to position [3274, 0]
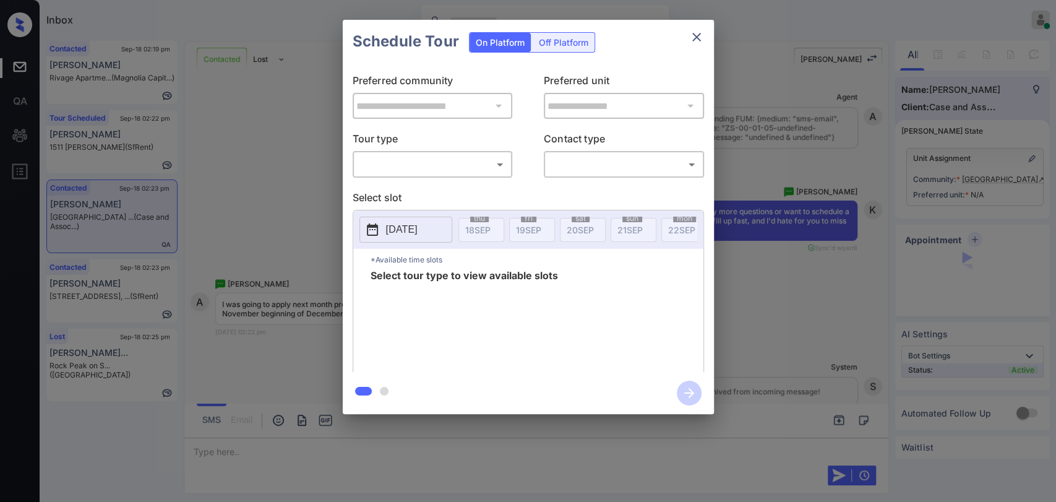
click at [454, 166] on body "Inbox [PERSON_NAME] [PERSON_NAME] Online Set yourself offline Set yourself on b…" at bounding box center [528, 251] width 1056 height 502
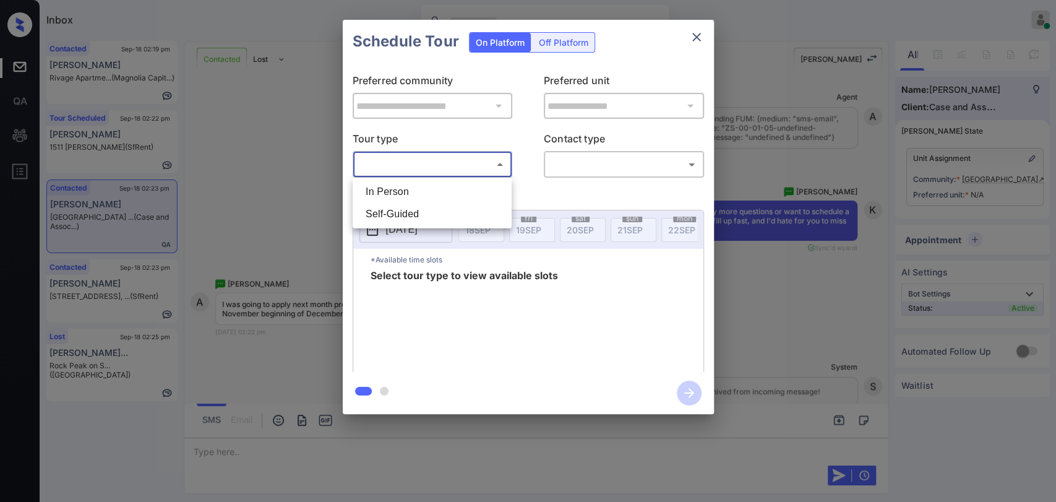
click at [287, 155] on div at bounding box center [528, 251] width 1056 height 502
click at [695, 35] on icon "close" at bounding box center [697, 37] width 9 height 9
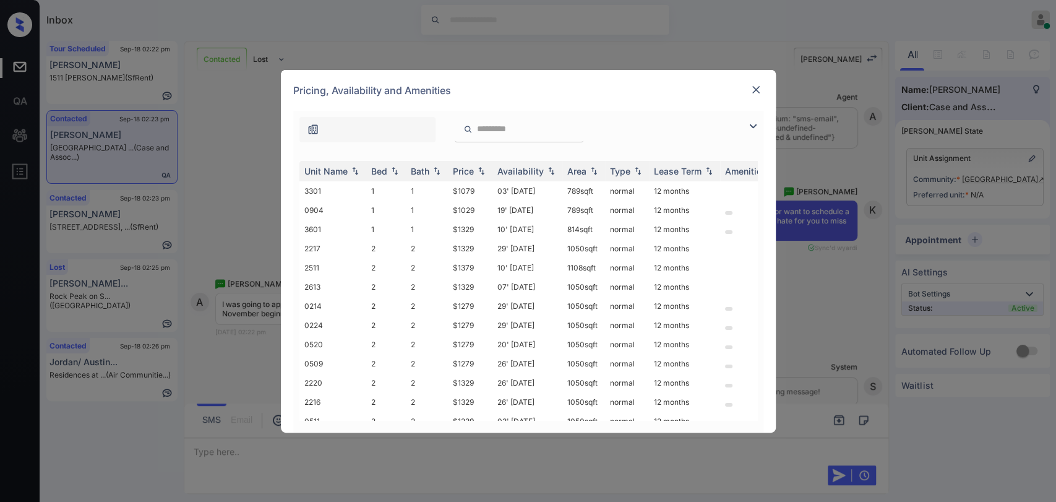
click at [750, 95] on img at bounding box center [756, 90] width 12 height 12
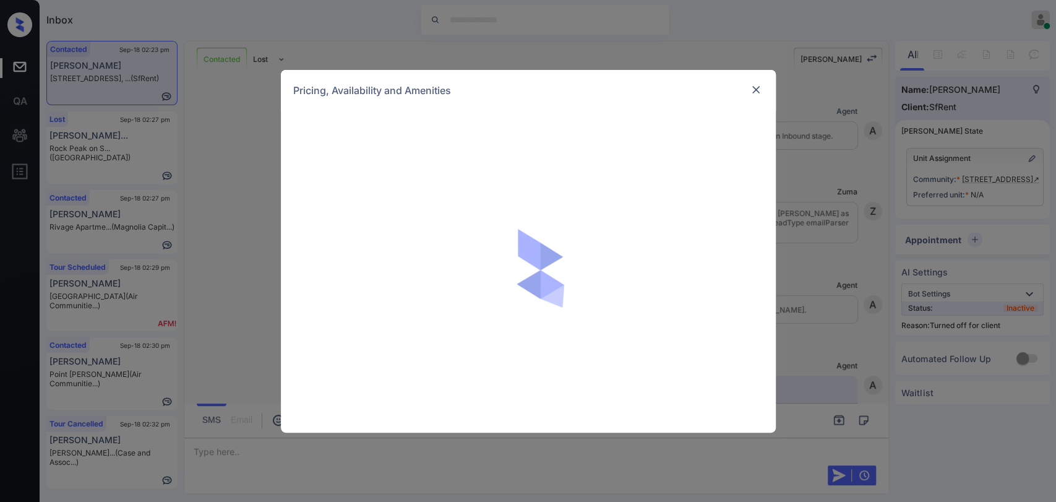
scroll to position [2651, 0]
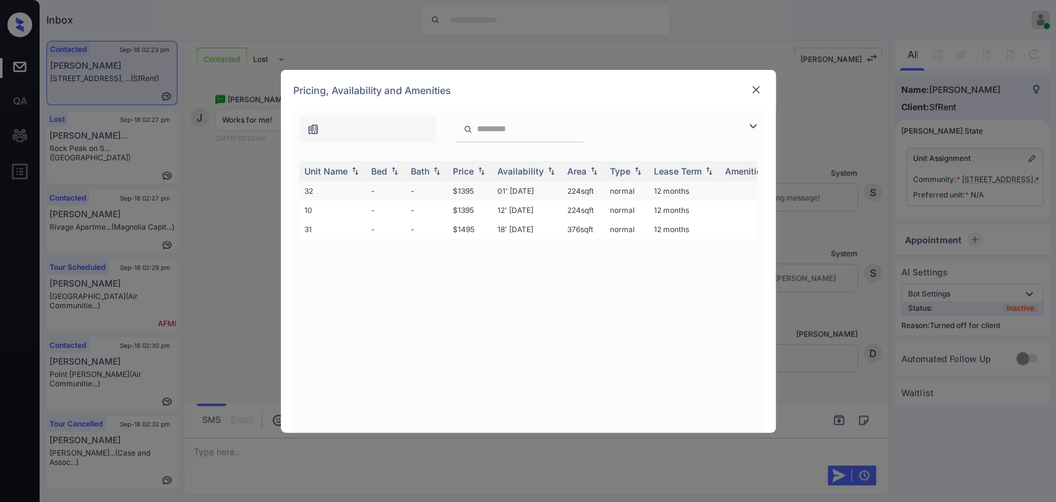
click at [348, 191] on td "32" at bounding box center [333, 190] width 67 height 19
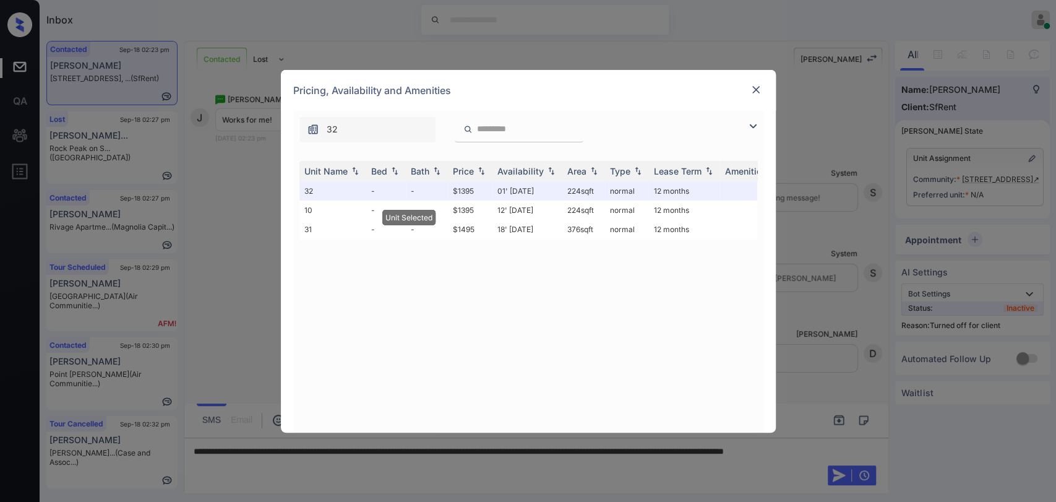
click at [744, 88] on div "Pricing, Availability and Amenities" at bounding box center [528, 90] width 495 height 41
click at [755, 87] on img at bounding box center [756, 90] width 12 height 12
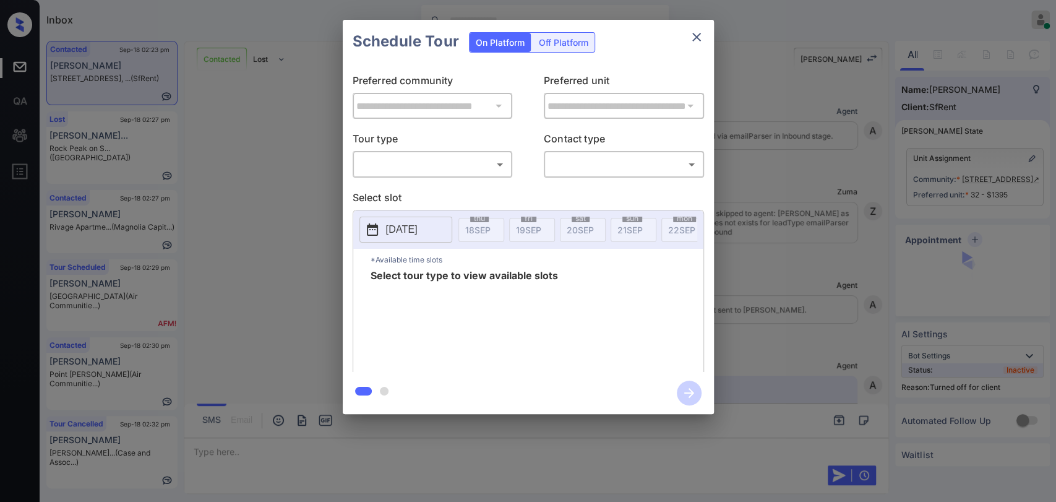
scroll to position [2651, 0]
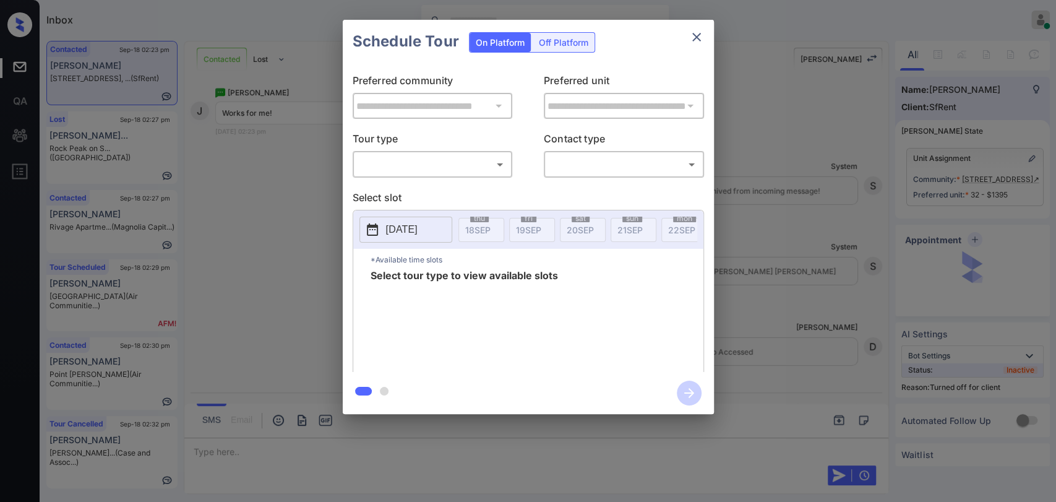
click at [564, 43] on div "Off Platform" at bounding box center [564, 42] width 62 height 19
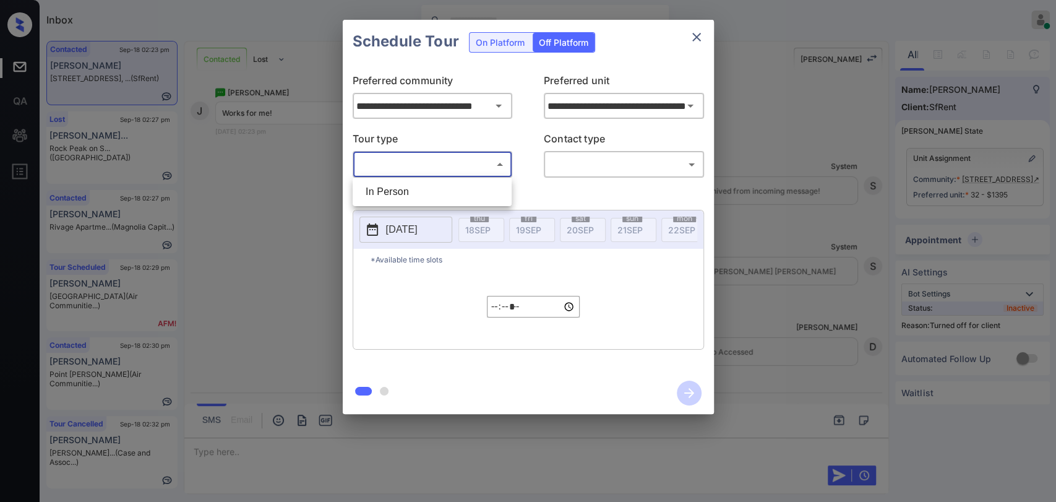
click at [441, 158] on body "Inbox Danielle Dela Cruz Online Set yourself offline Set yourself on break Prof…" at bounding box center [528, 251] width 1056 height 502
click at [406, 192] on li "In Person" at bounding box center [432, 192] width 153 height 22
type input "********"
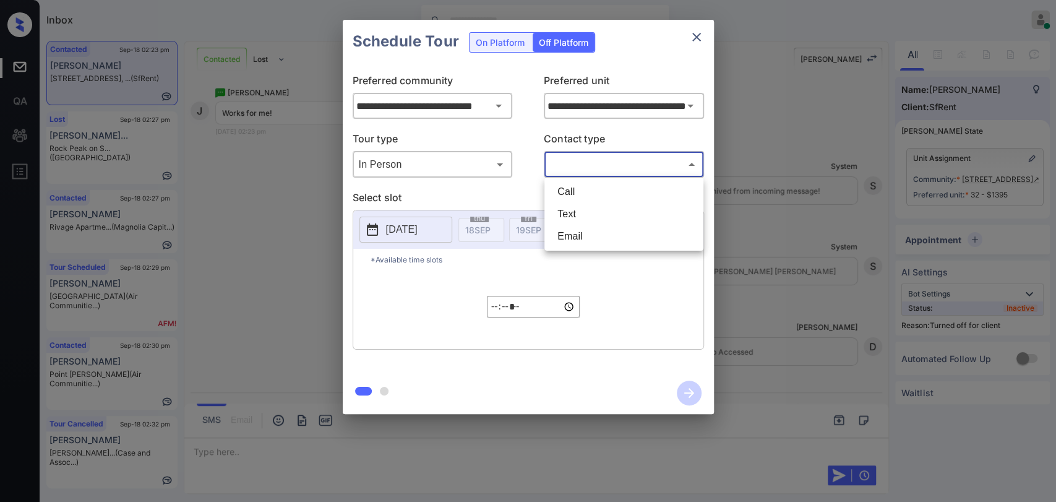
click at [586, 163] on body "Inbox Danielle Dela Cruz Online Set yourself offline Set yourself on break Prof…" at bounding box center [528, 251] width 1056 height 502
click at [569, 212] on li "Text" at bounding box center [624, 214] width 153 height 22
type input "****"
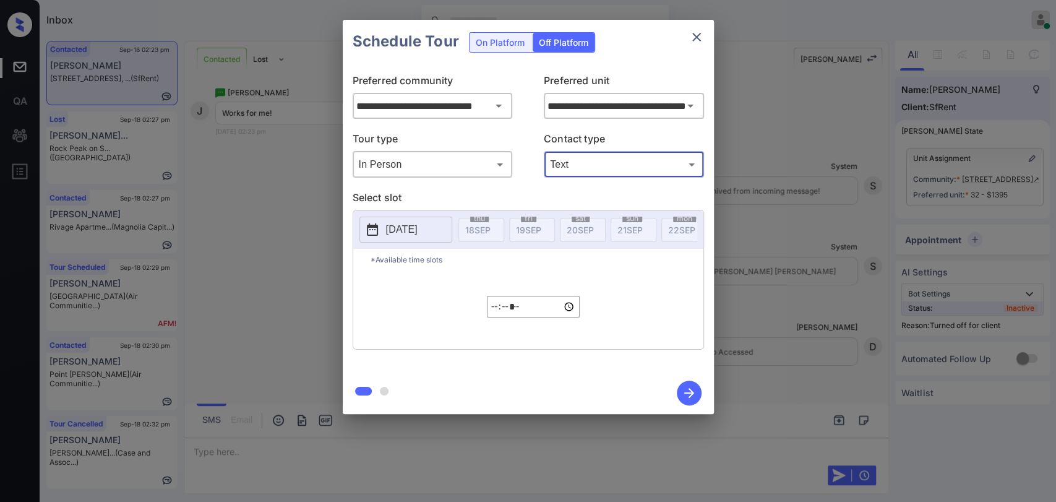
click at [402, 233] on p "2025-09-18" at bounding box center [402, 229] width 32 height 15
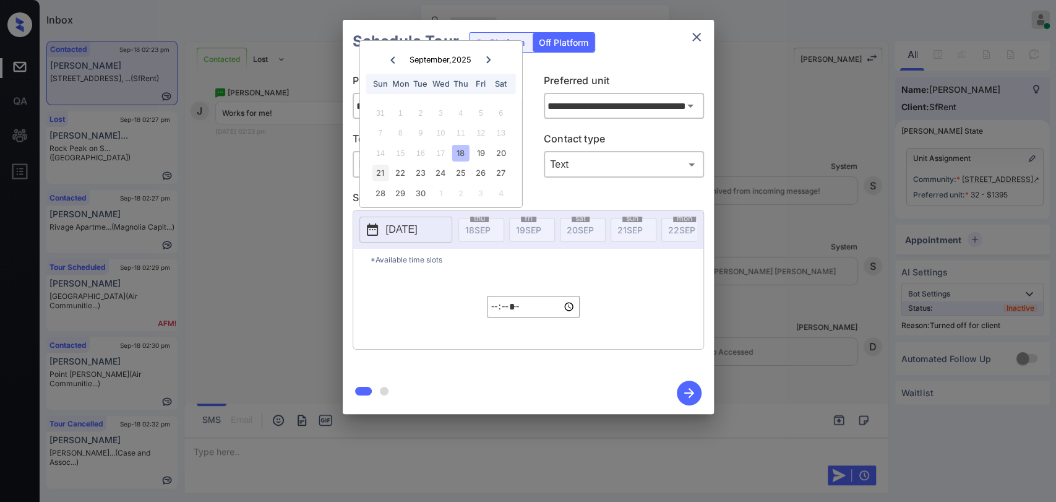
click at [386, 175] on div "21" at bounding box center [380, 173] width 17 height 17
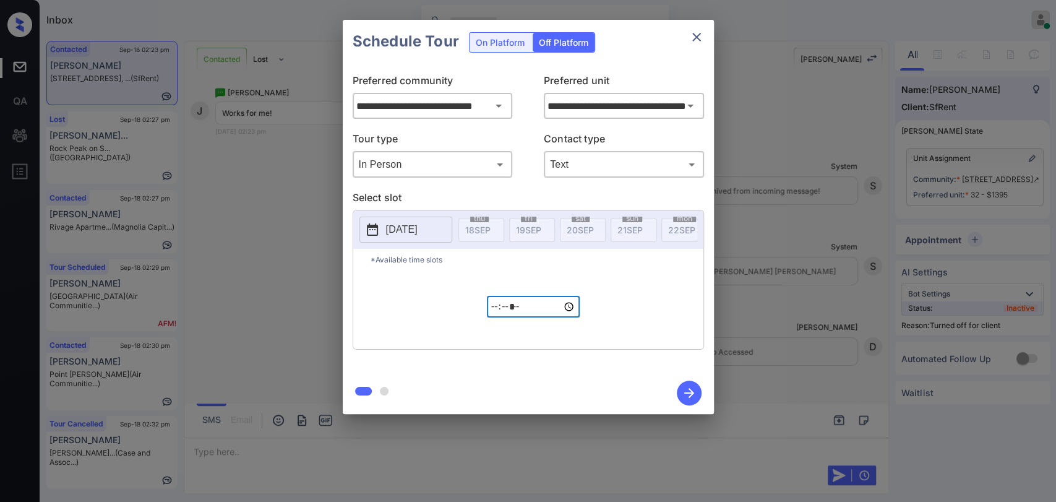
click at [498, 310] on input "*****" at bounding box center [533, 307] width 93 height 22
type input "*****"
click at [692, 396] on icon "button" at bounding box center [689, 393] width 25 height 25
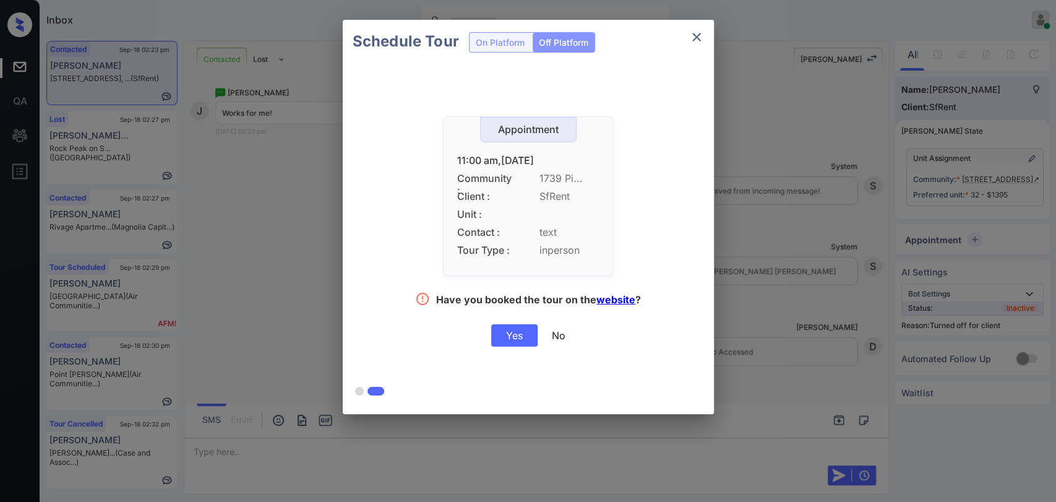
click at [505, 329] on div "Yes" at bounding box center [514, 335] width 46 height 22
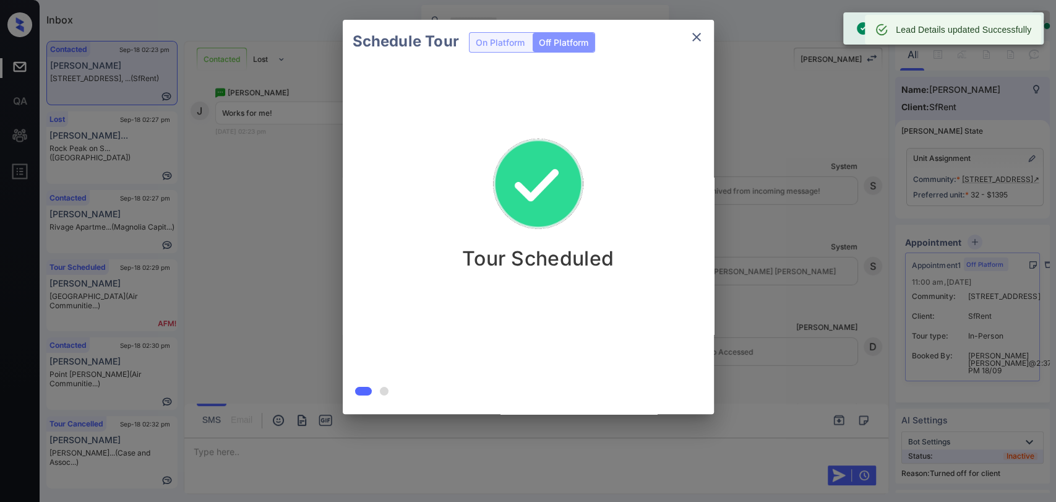
click at [704, 33] on button "close" at bounding box center [697, 37] width 25 height 25
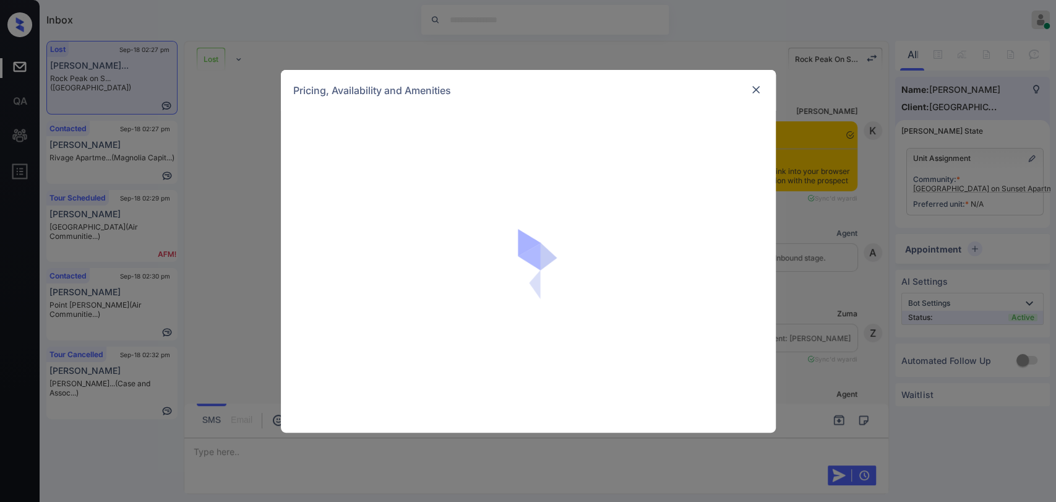
scroll to position [1974, 0]
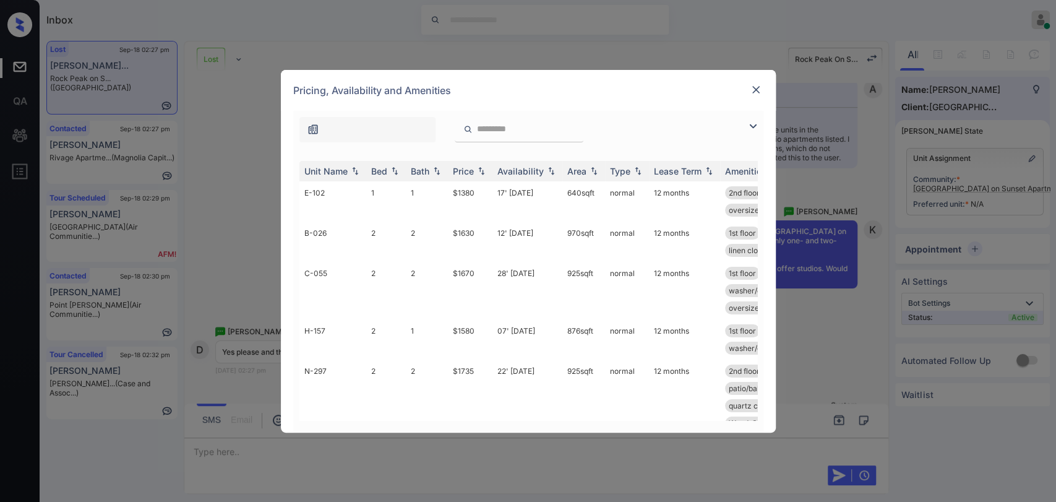
click at [752, 87] on img at bounding box center [756, 90] width 12 height 12
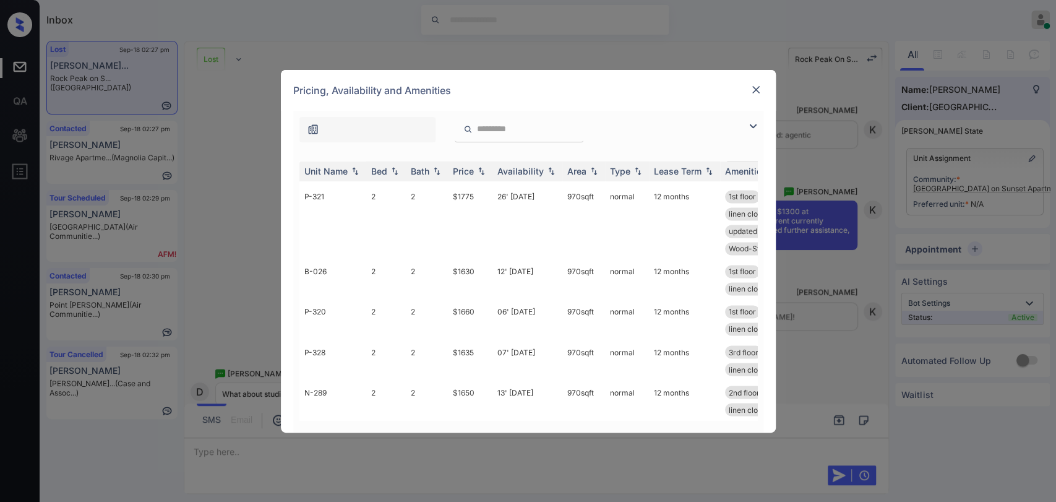
scroll to position [1404, 0]
click at [756, 87] on img at bounding box center [756, 90] width 12 height 12
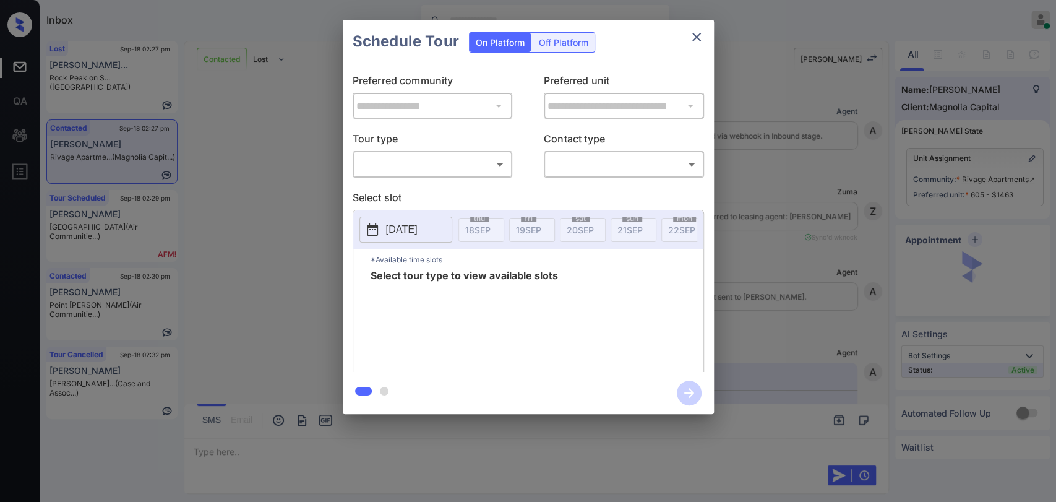
scroll to position [3102, 0]
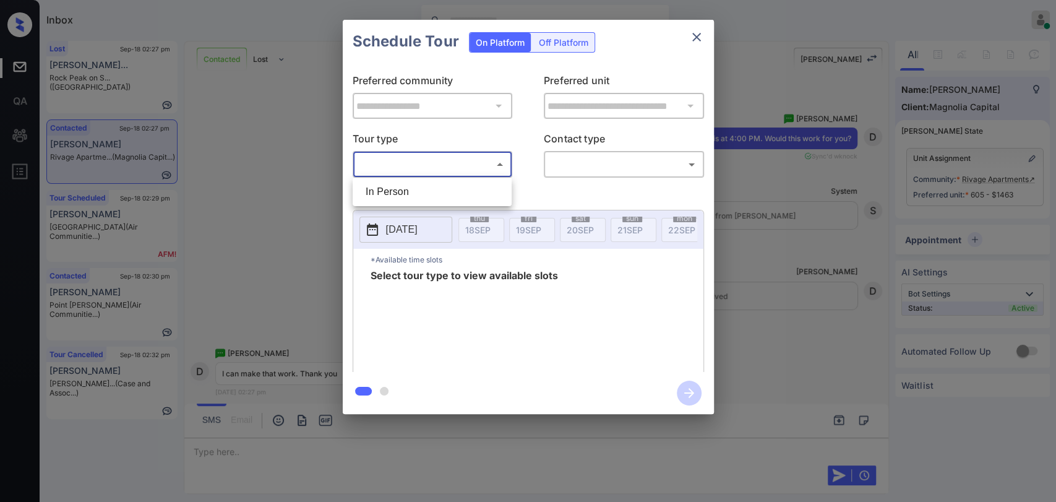
click at [381, 155] on body "Inbox Danielle Dela Cruz Online Set yourself offline Set yourself on break Prof…" at bounding box center [528, 251] width 1056 height 502
click at [400, 195] on li "In Person" at bounding box center [432, 192] width 153 height 22
type input "********"
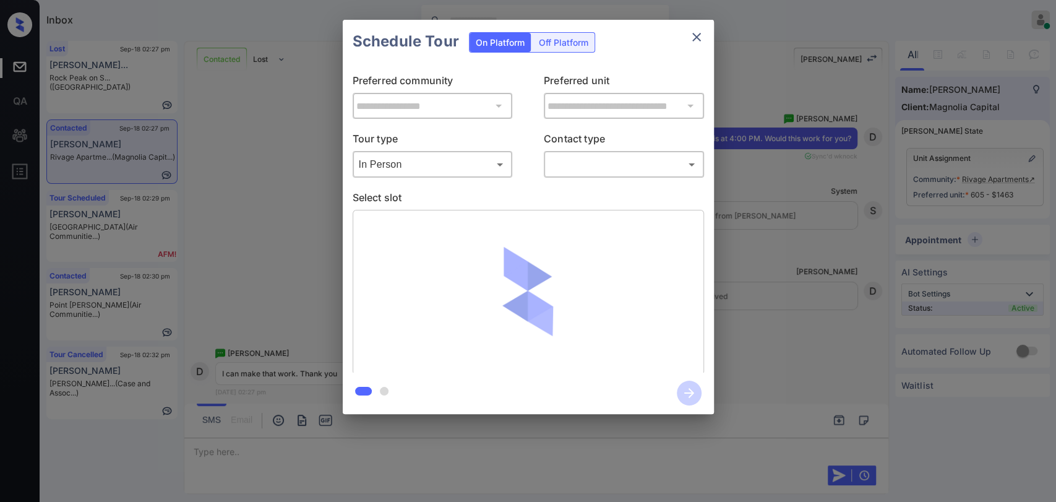
click at [593, 179] on div "**********" at bounding box center [528, 217] width 371 height 309
click at [594, 168] on body "Inbox Danielle Dela Cruz Online Set yourself offline Set yourself on break Prof…" at bounding box center [528, 251] width 1056 height 502
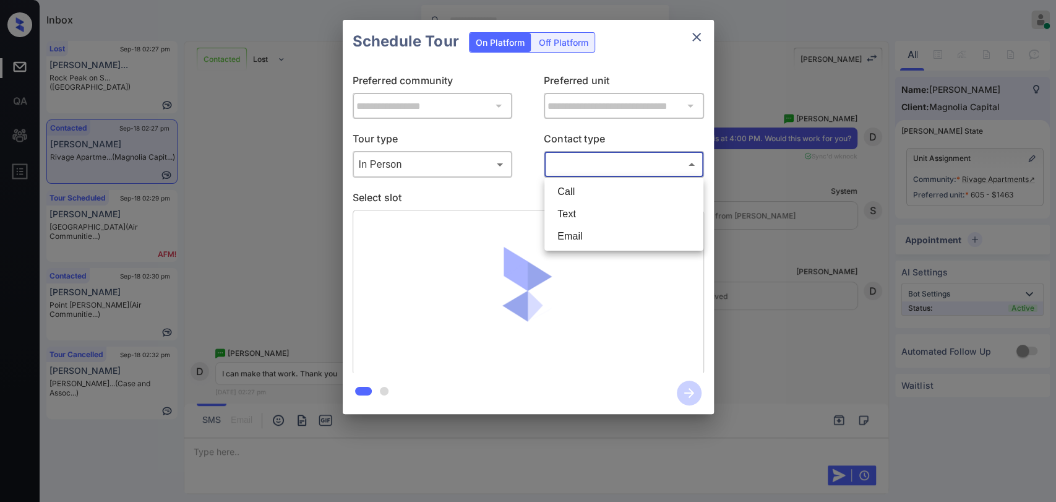
click at [564, 221] on li "Text" at bounding box center [624, 214] width 153 height 22
type input "****"
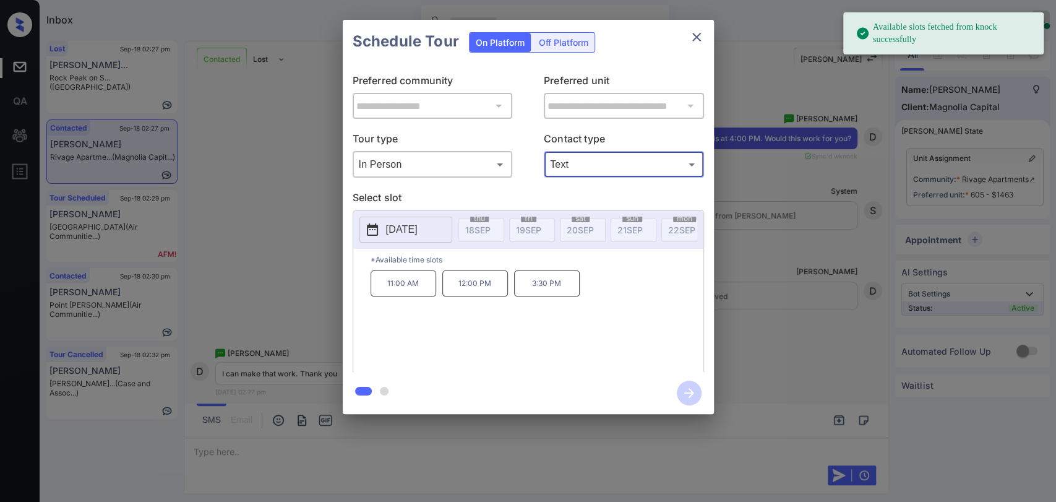
click at [398, 225] on p "[DATE]" at bounding box center [402, 229] width 32 height 15
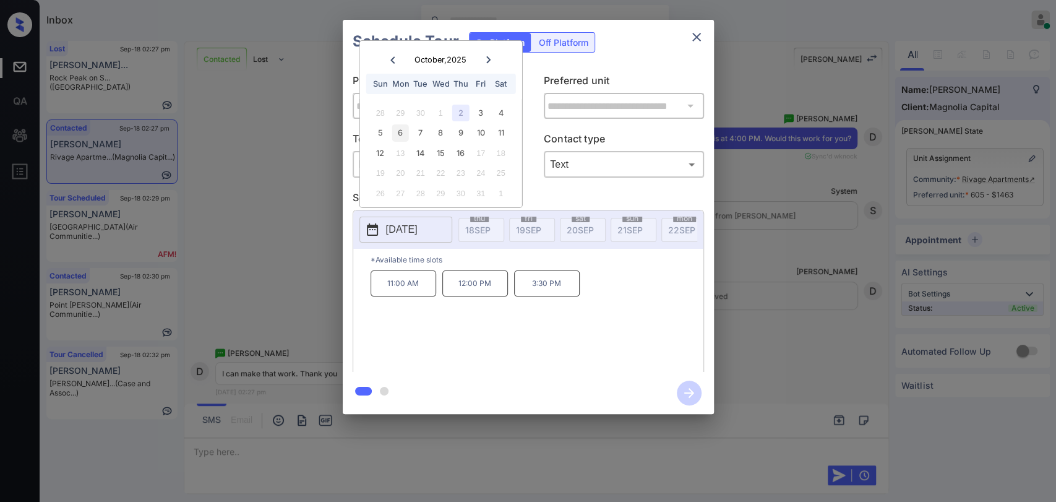
click at [406, 136] on div "6" at bounding box center [400, 132] width 17 height 17
click at [609, 293] on p "4:00 PM" at bounding box center [619, 283] width 66 height 26
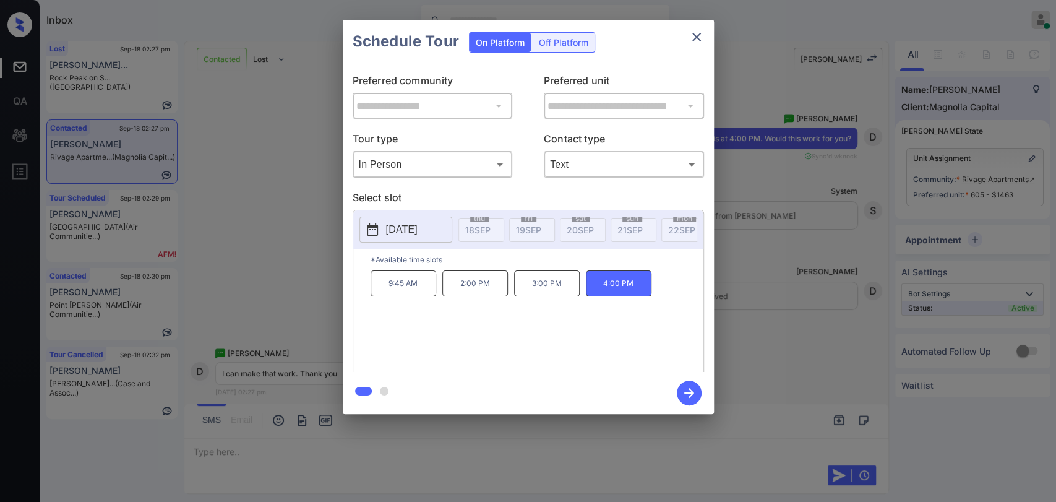
click at [687, 395] on icon "button" at bounding box center [689, 393] width 25 height 25
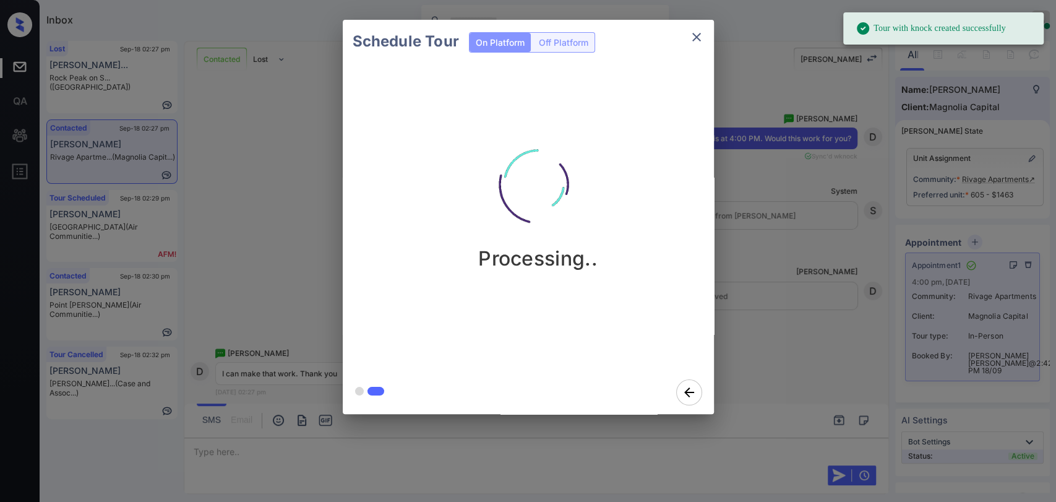
click at [693, 35] on icon "close" at bounding box center [696, 37] width 15 height 15
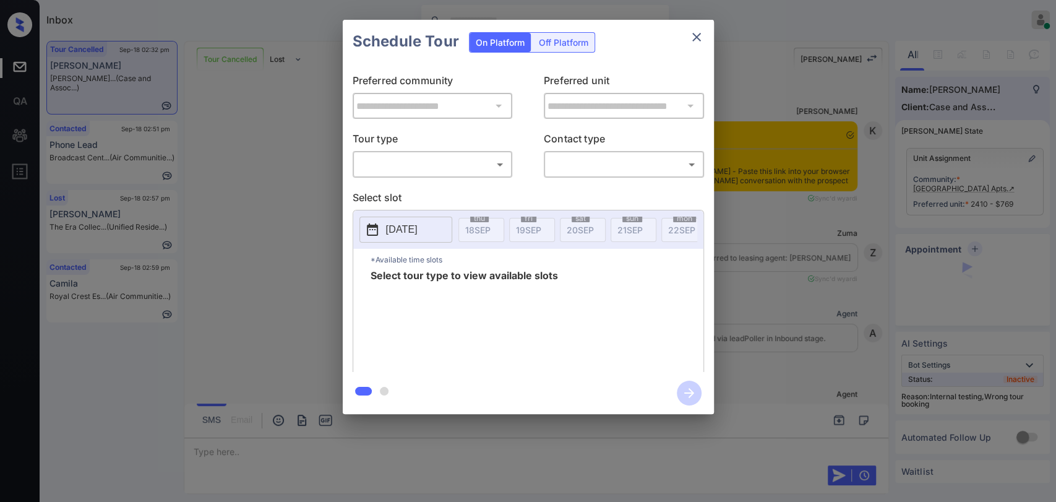
scroll to position [10353, 0]
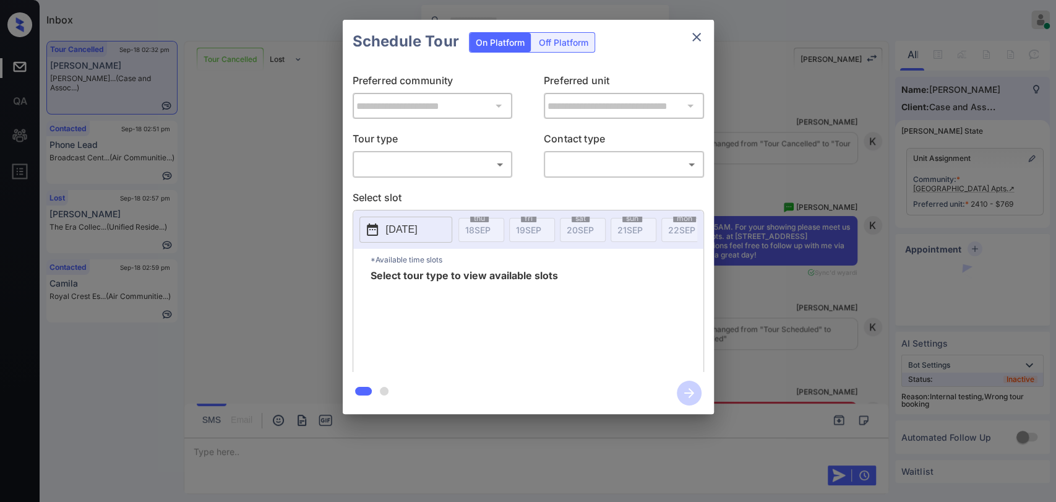
click at [416, 150] on p "Tour type" at bounding box center [433, 141] width 160 height 20
click at [405, 160] on body "Inbox [PERSON_NAME] [PERSON_NAME] Online Set yourself offline Set yourself on b…" at bounding box center [528, 251] width 1056 height 502
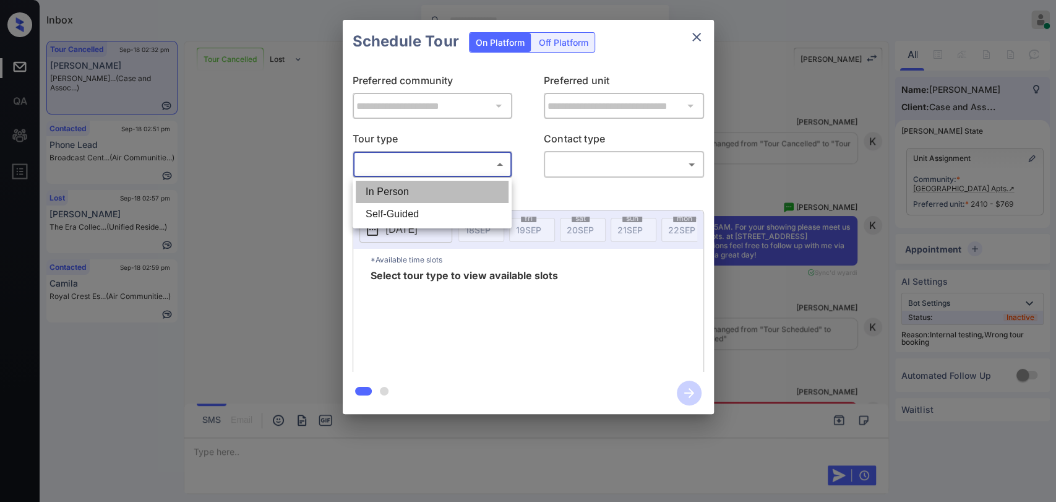
click at [391, 192] on li "In Person" at bounding box center [432, 192] width 153 height 22
type input "********"
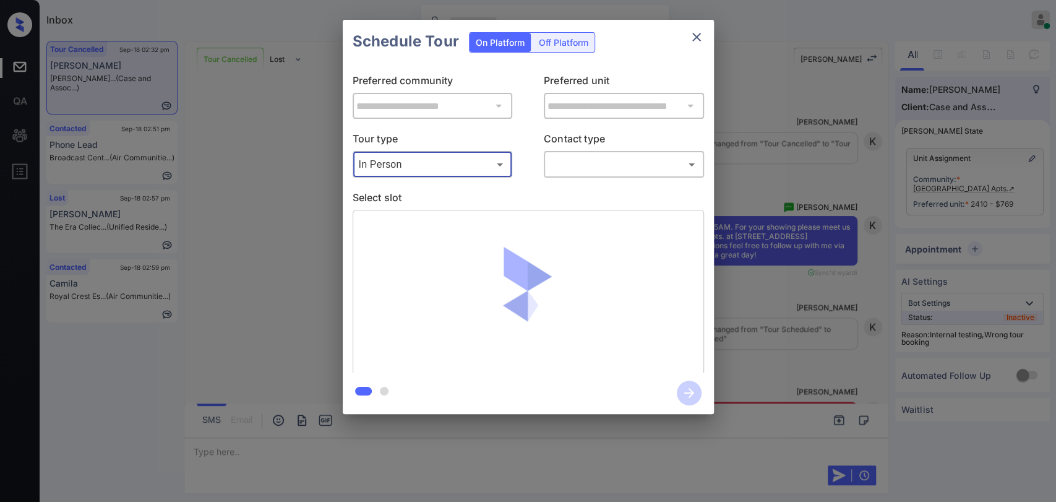
click at [608, 171] on body "Inbox Danielle Dela Cruz Online Set yourself offline Set yourself on break Prof…" at bounding box center [528, 251] width 1056 height 502
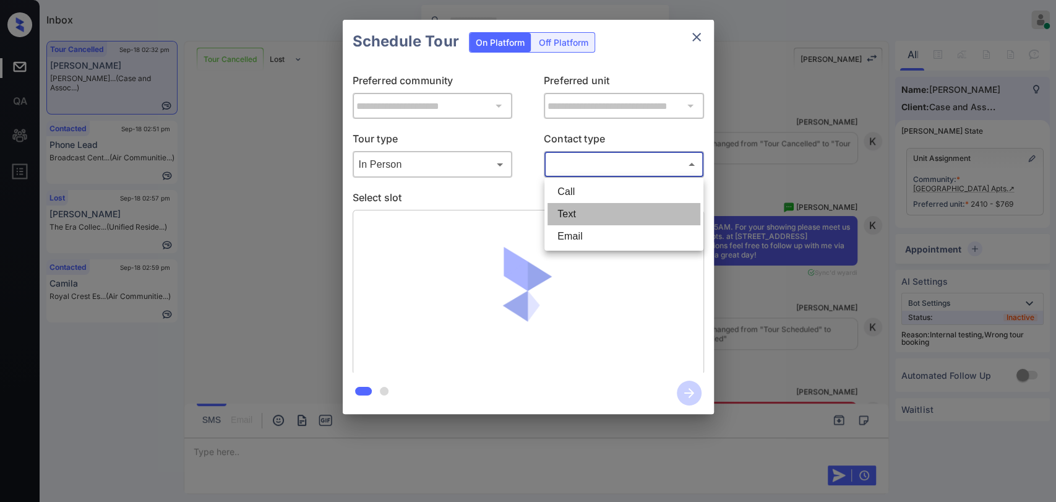
click at [574, 208] on li "Text" at bounding box center [624, 214] width 153 height 22
type input "****"
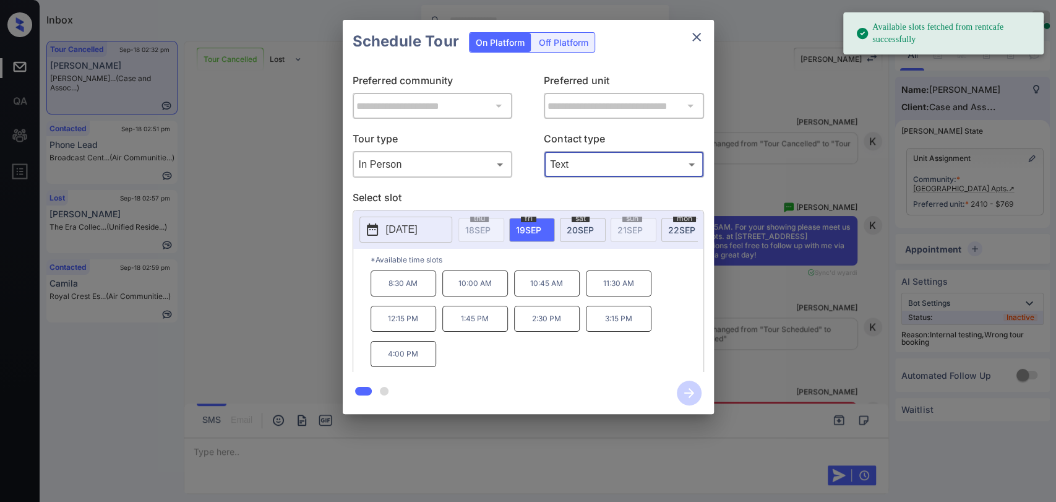
click at [418, 224] on p "2025-09-19" at bounding box center [402, 229] width 32 height 15
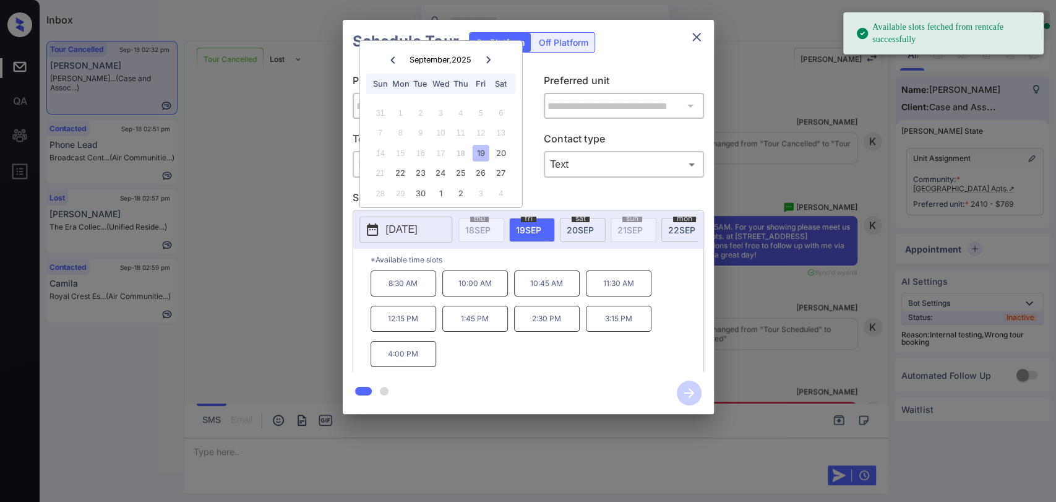
click at [478, 195] on div "3" at bounding box center [481, 193] width 17 height 17
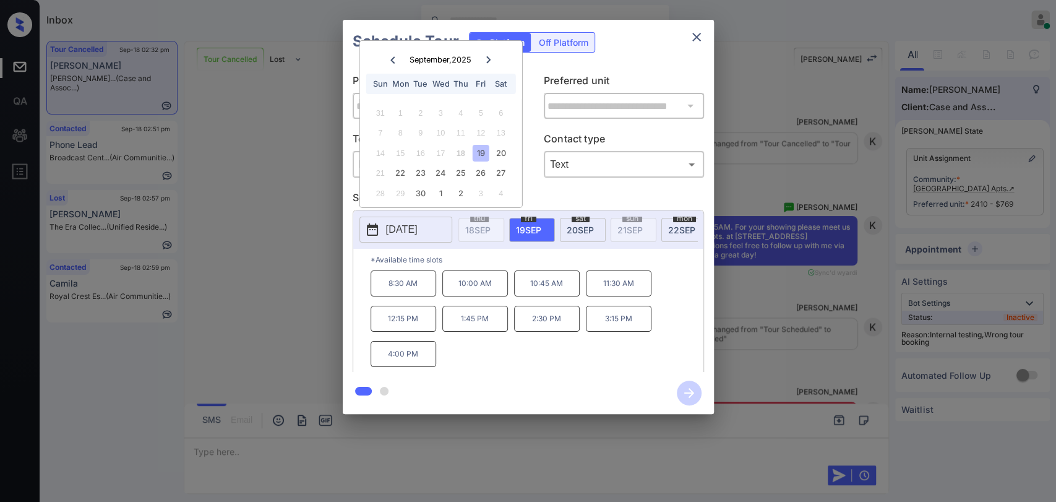
click at [484, 63] on div at bounding box center [488, 59] width 17 height 15
click at [485, 115] on div "3" at bounding box center [481, 113] width 17 height 17
click at [454, 113] on div "2" at bounding box center [460, 113] width 17 height 17
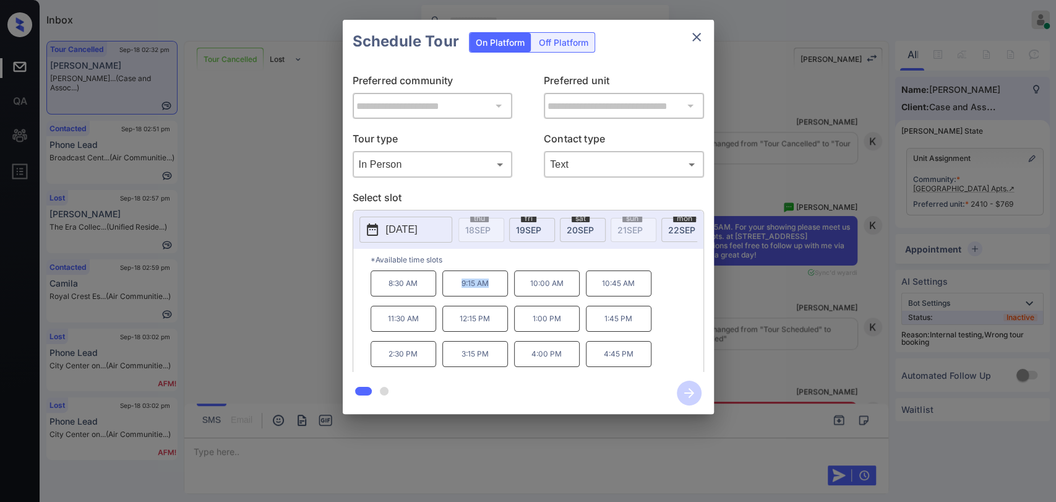
drag, startPoint x: 456, startPoint y: 287, endPoint x: 493, endPoint y: 288, distance: 36.5
click at [493, 288] on p "9:15 AM" at bounding box center [476, 283] width 66 height 26
copy p "9:15 AM"
click at [699, 37] on icon "close" at bounding box center [696, 37] width 15 height 15
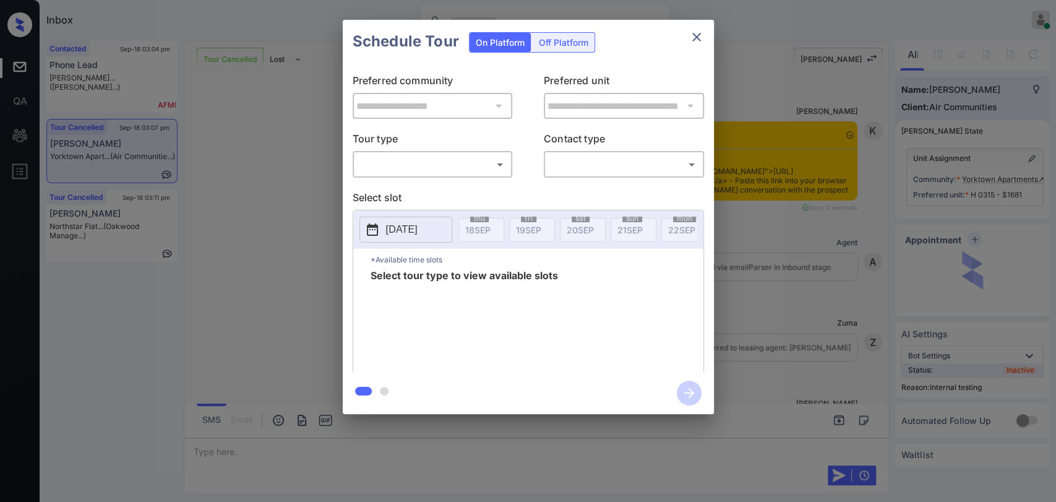
scroll to position [13382, 0]
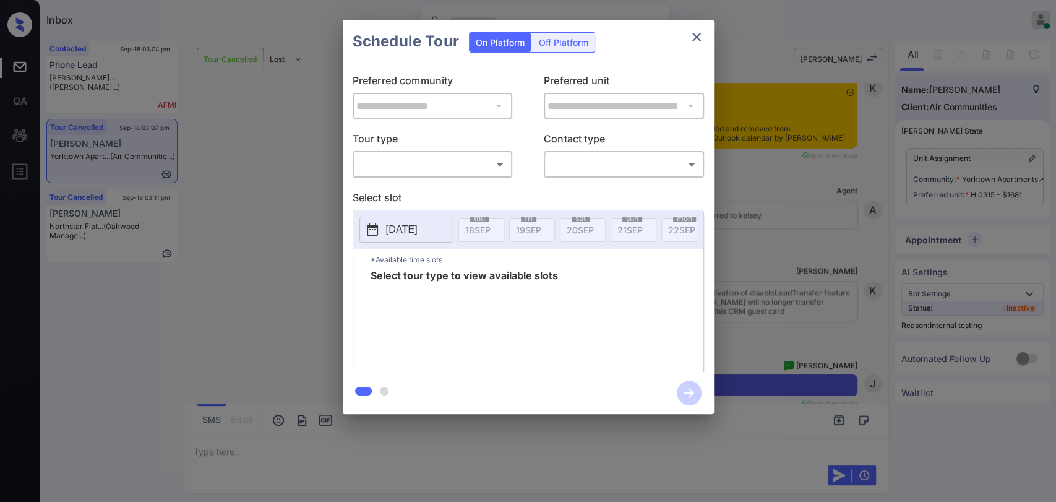
click at [242, 190] on div "**********" at bounding box center [528, 217] width 1056 height 434
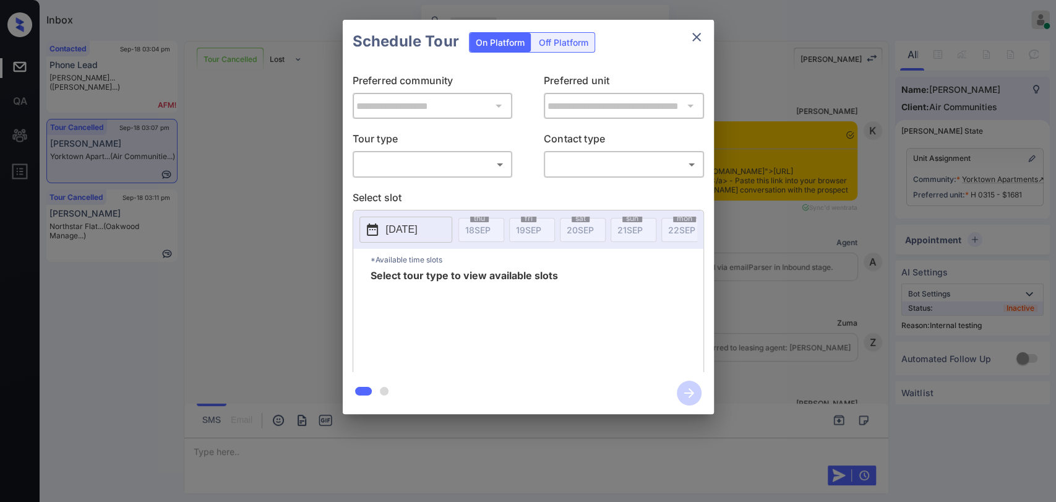
scroll to position [13382, 0]
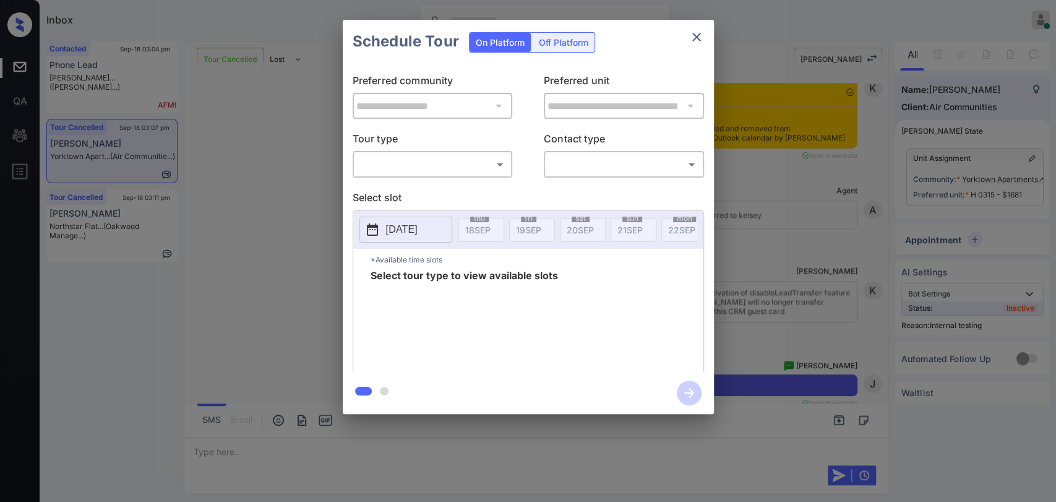
click at [159, 177] on div "**********" at bounding box center [528, 217] width 1056 height 434
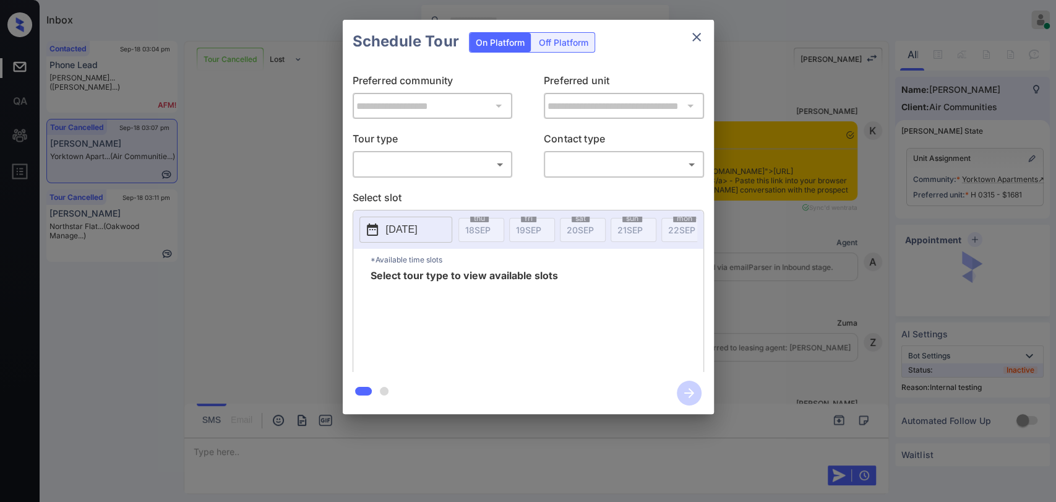
scroll to position [13382, 0]
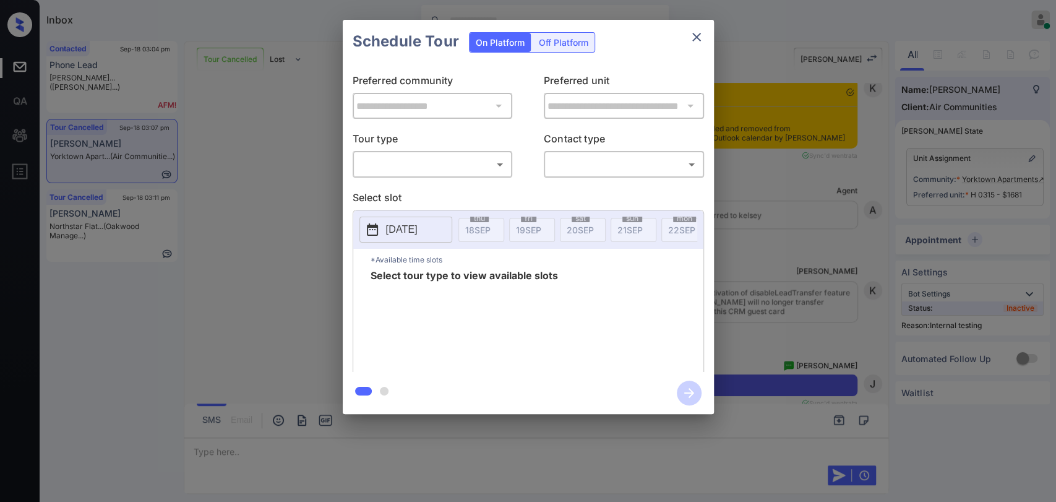
click at [373, 162] on body "Inbox [PERSON_NAME] [PERSON_NAME] Online Set yourself offline Set yourself on b…" at bounding box center [528, 251] width 1056 height 502
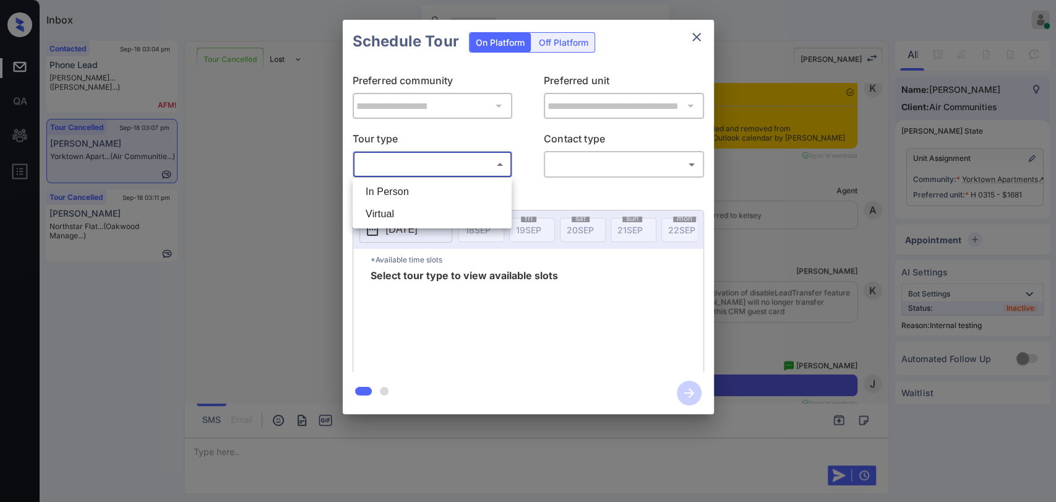
click at [393, 198] on li "In Person" at bounding box center [432, 192] width 153 height 22
type input "********"
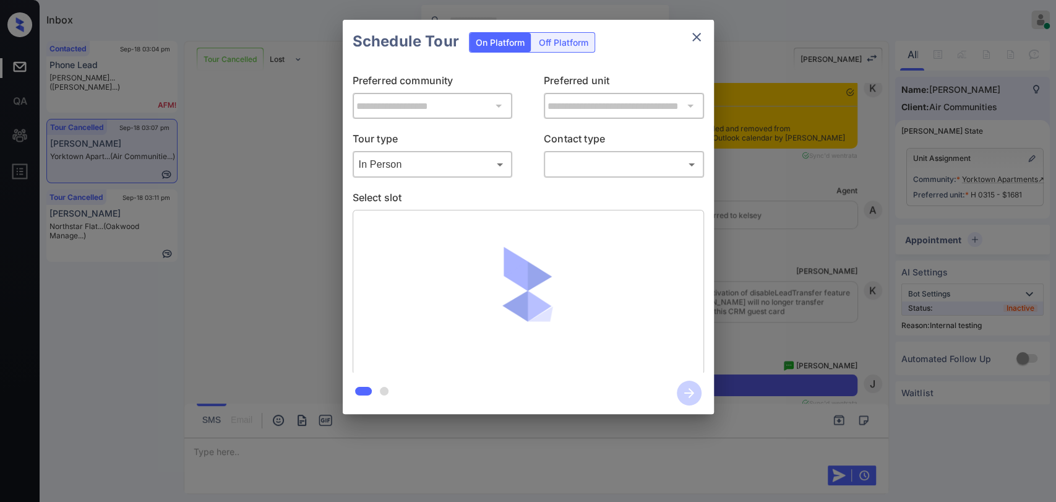
click at [317, 160] on div "**********" at bounding box center [528, 217] width 1056 height 434
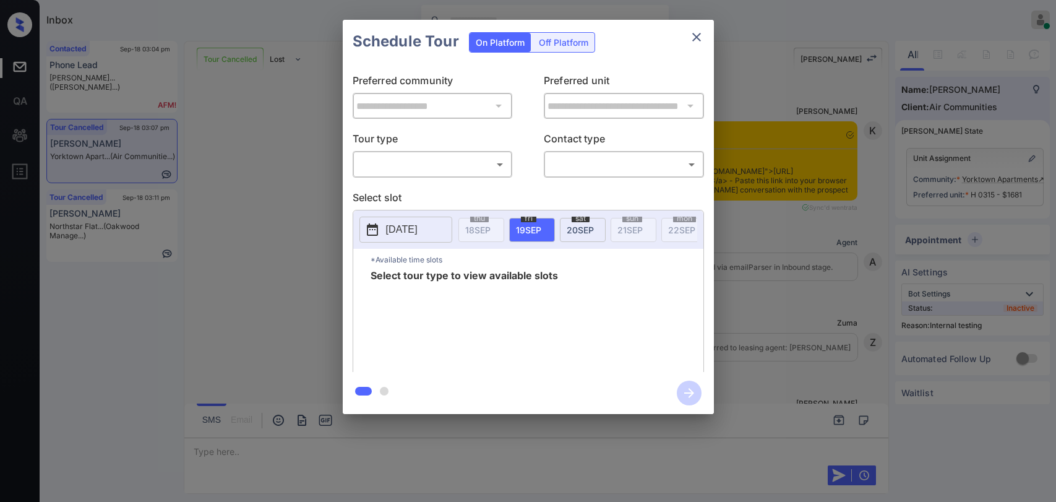
click at [422, 173] on body "Inbox [PERSON_NAME] [PERSON_NAME] Online Set yourself offline Set yourself on b…" at bounding box center [528, 251] width 1056 height 502
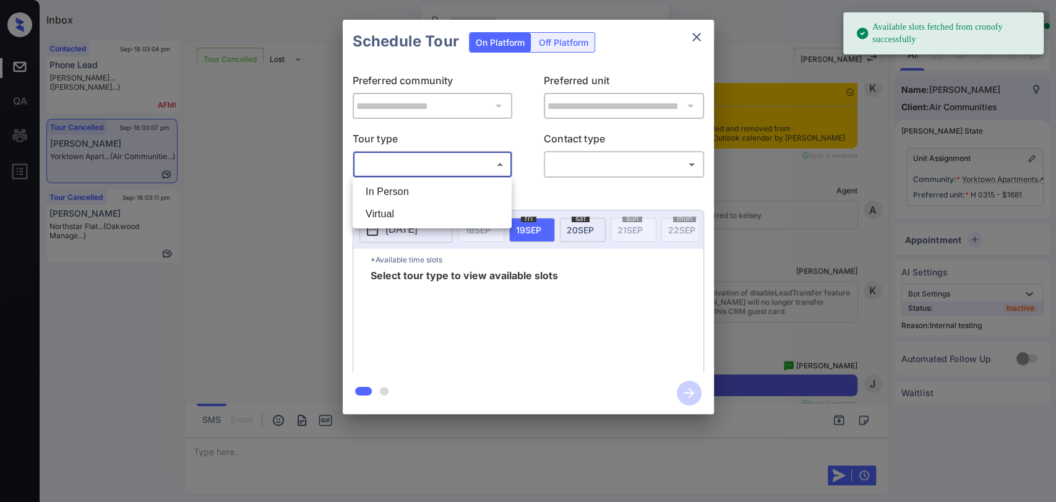
click at [381, 217] on li "Virtual" at bounding box center [432, 214] width 153 height 22
type input "*******"
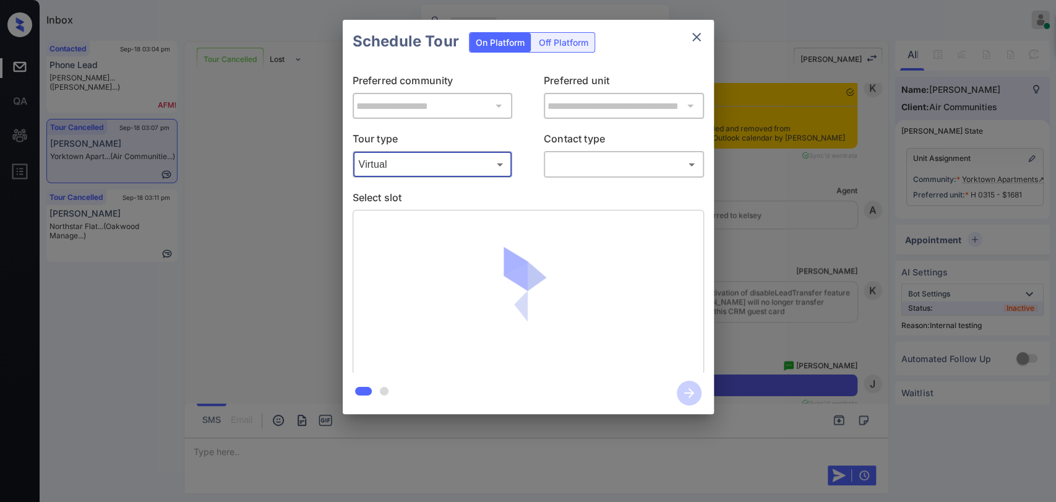
click at [614, 163] on body "Available slots fetched from cronofy successfully Inbox [PERSON_NAME] [PERSON_N…" at bounding box center [528, 251] width 1056 height 502
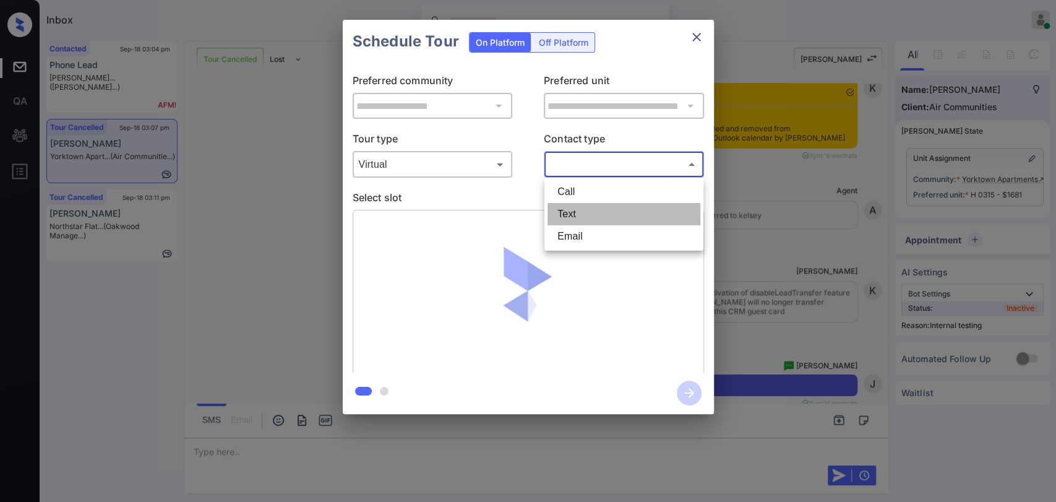
click at [563, 210] on li "Text" at bounding box center [624, 214] width 153 height 22
type input "****"
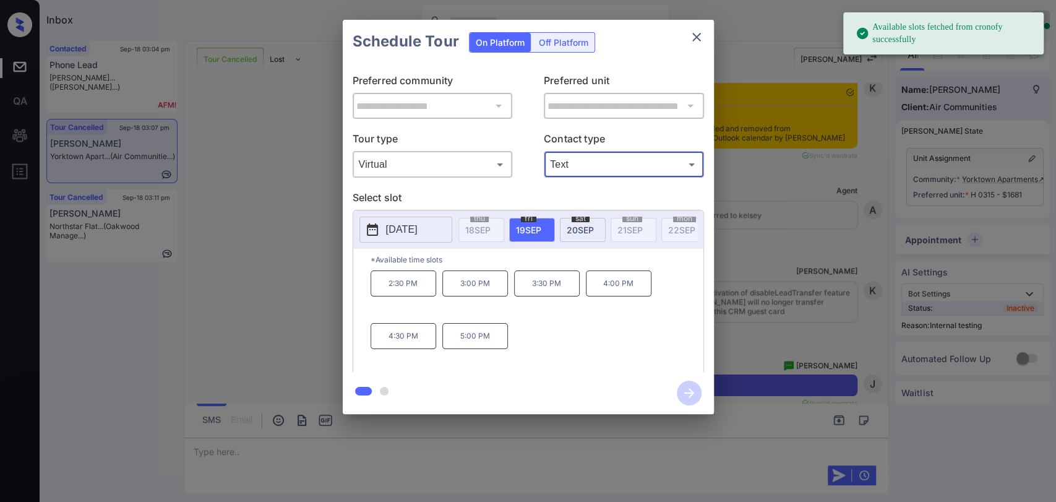
click at [419, 292] on p "2:30 PM" at bounding box center [404, 283] width 66 height 26
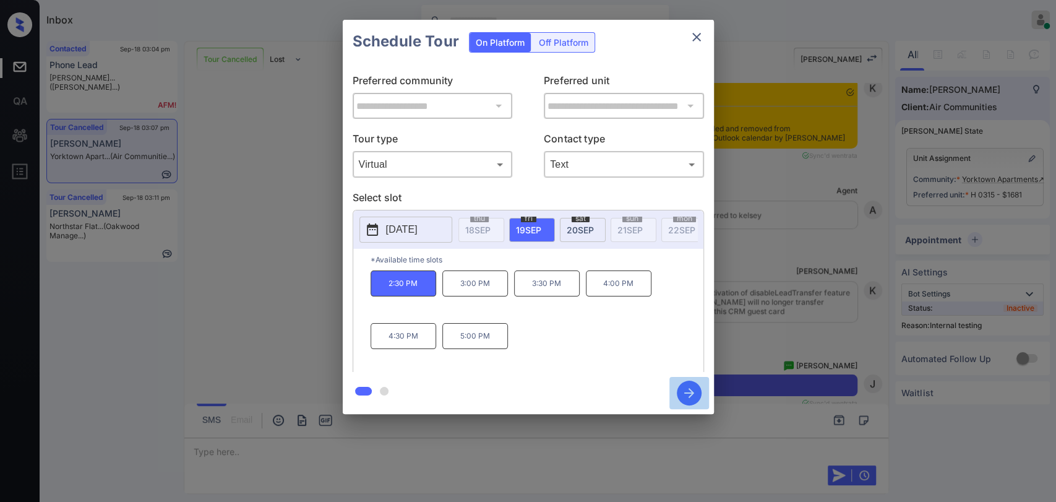
click at [694, 395] on icon "button" at bounding box center [689, 393] width 25 height 25
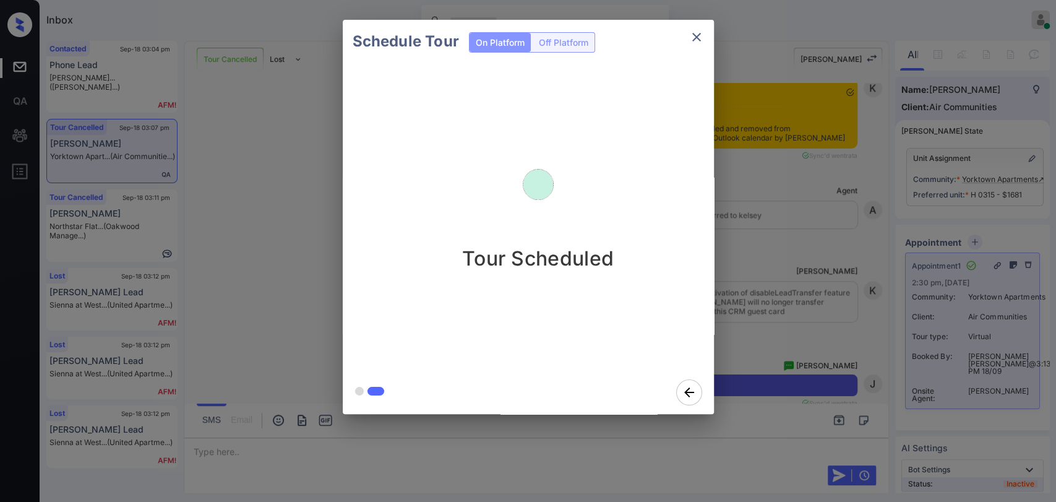
click at [294, 234] on div "Schedule Tour On Platform Off Platform Tour Scheduled" at bounding box center [528, 217] width 1056 height 434
